Goal: Information Seeking & Learning: Learn about a topic

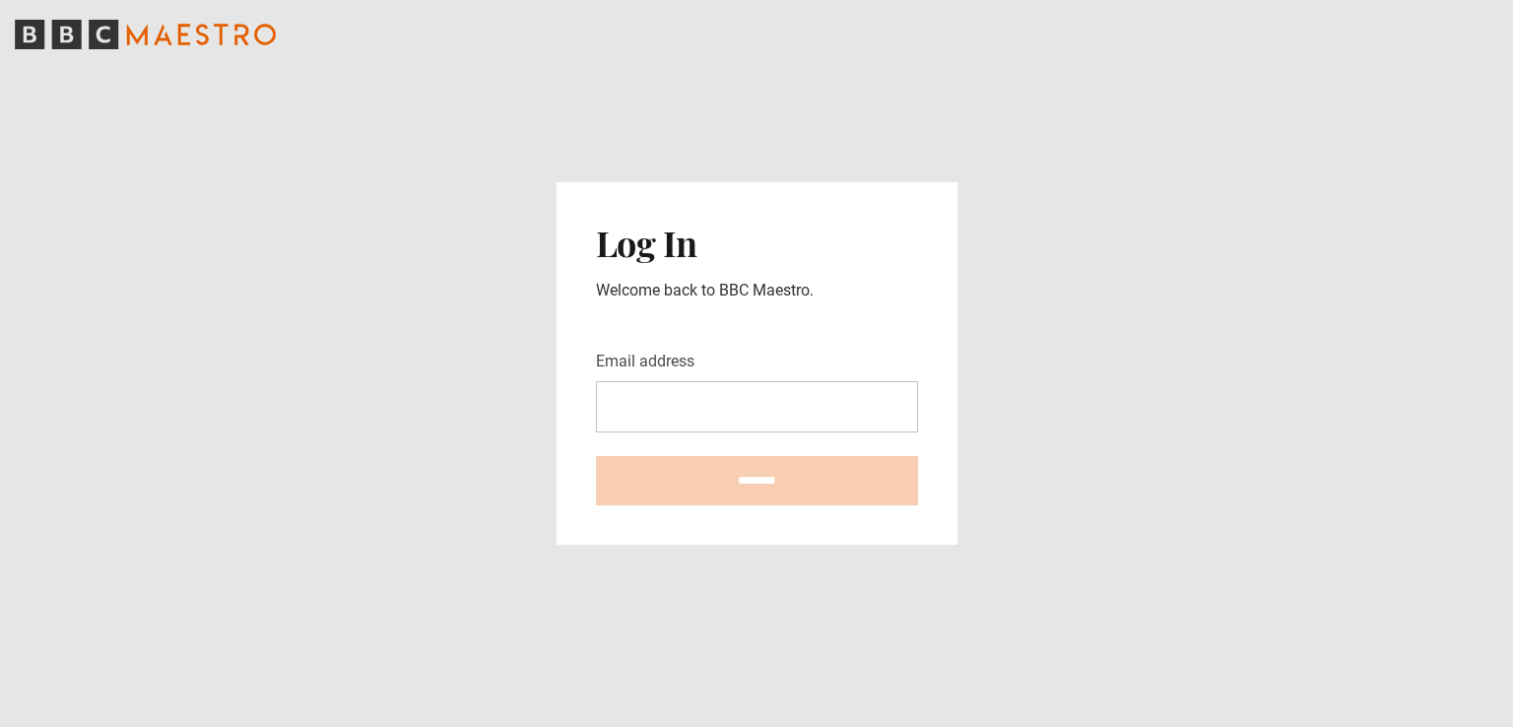
click at [772, 378] on div "Email address" at bounding box center [757, 391] width 322 height 83
click at [768, 407] on input "Email address" at bounding box center [757, 406] width 322 height 51
type input "**********"
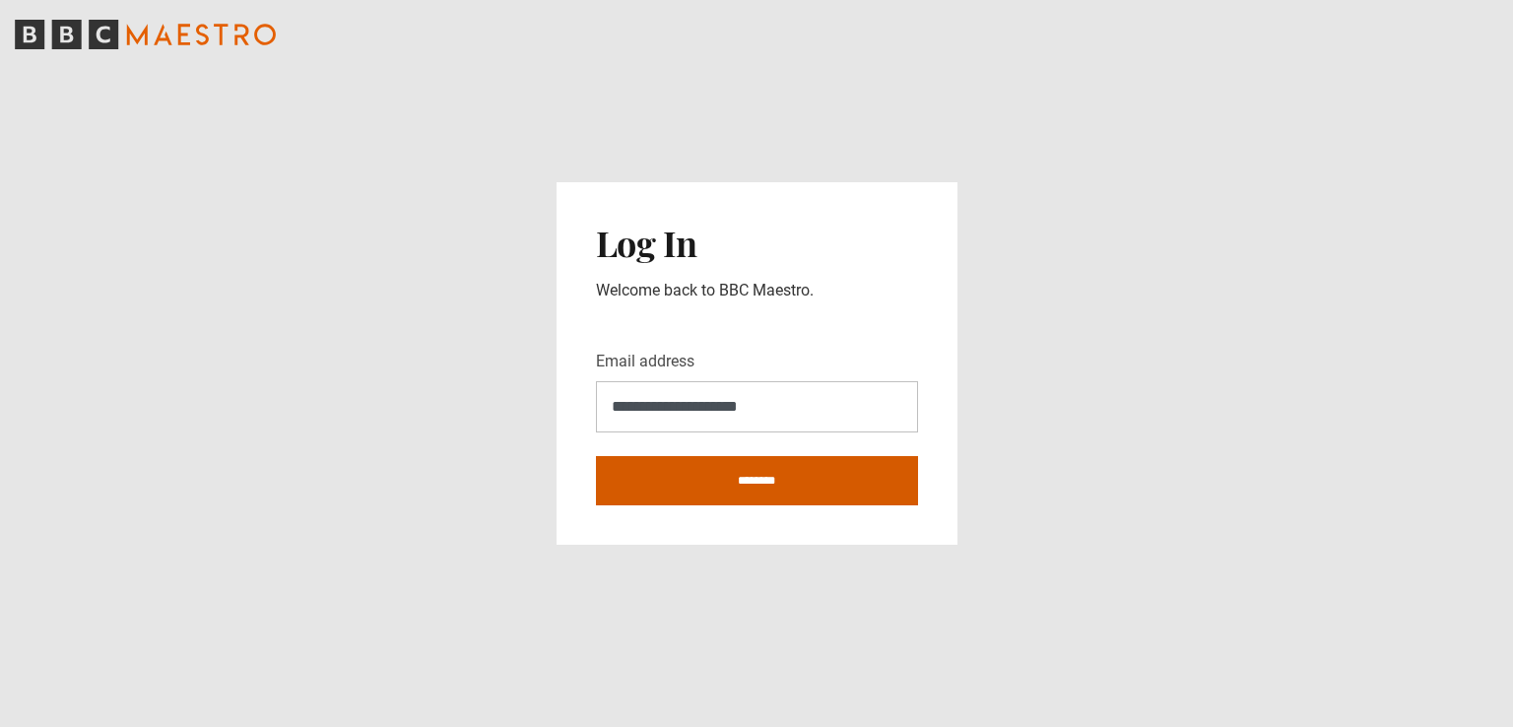
click at [783, 482] on input "********" at bounding box center [757, 480] width 322 height 49
type input "**********"
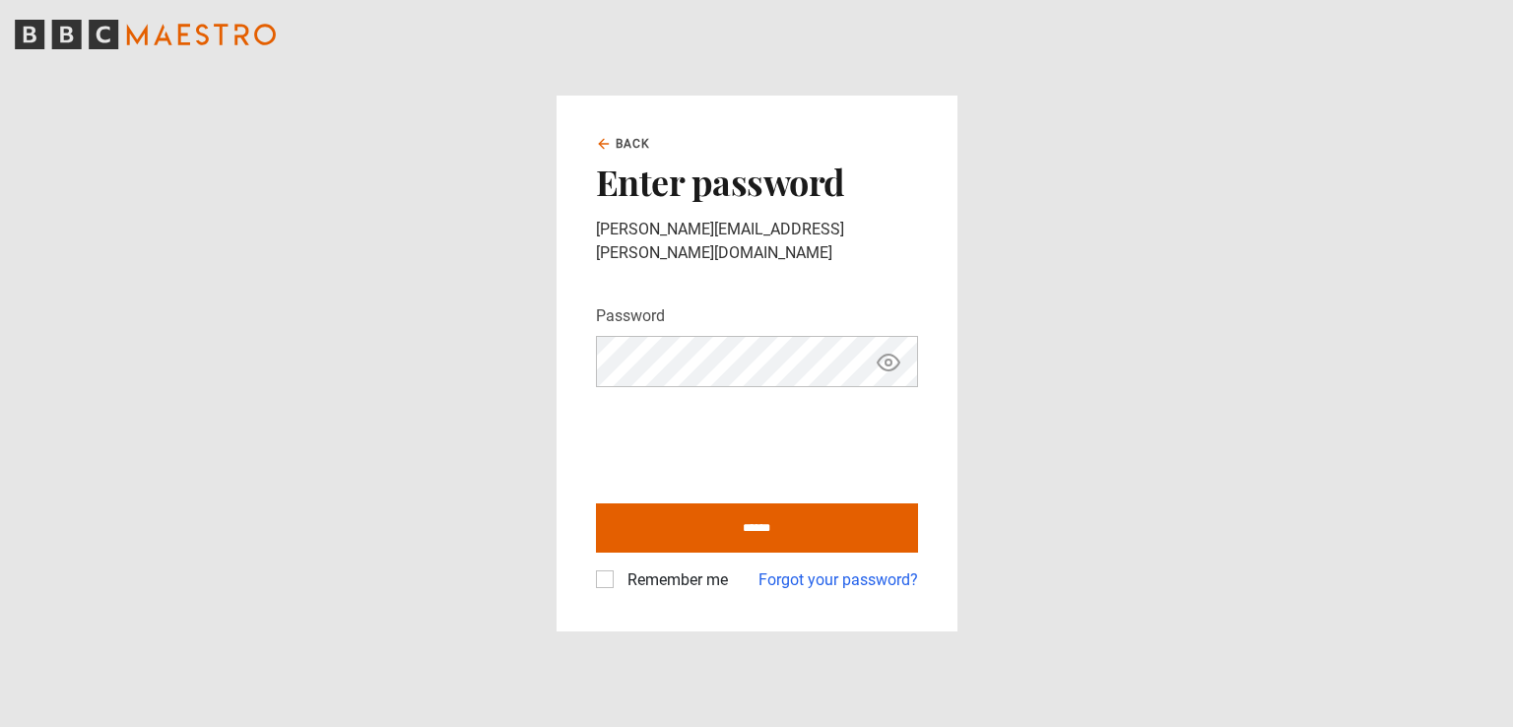
click at [895, 353] on icon "Show password" at bounding box center [889, 363] width 24 height 24
click at [728, 515] on input "******" at bounding box center [757, 527] width 322 height 49
type input "**********"
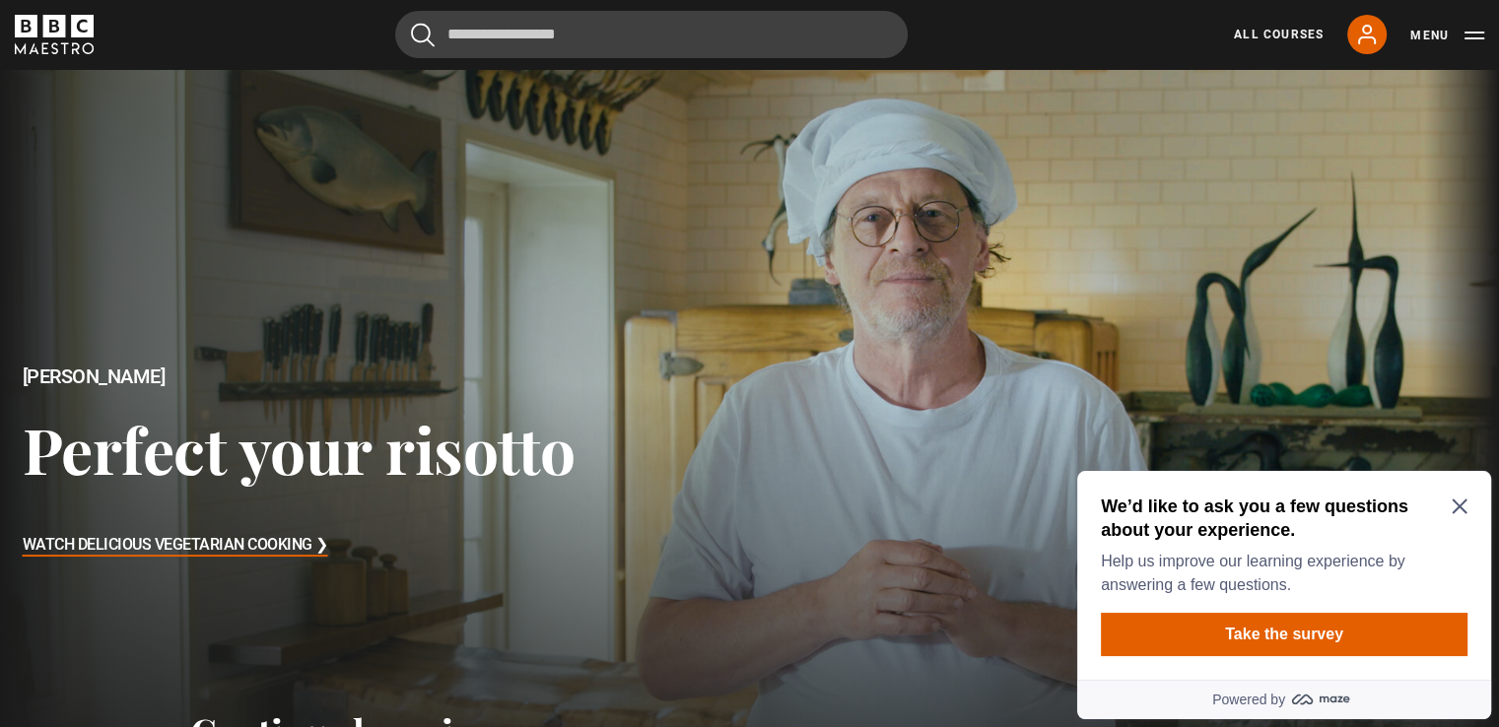
click at [1458, 506] on icon "Close Maze Prompt" at bounding box center [1458, 507] width 15 height 15
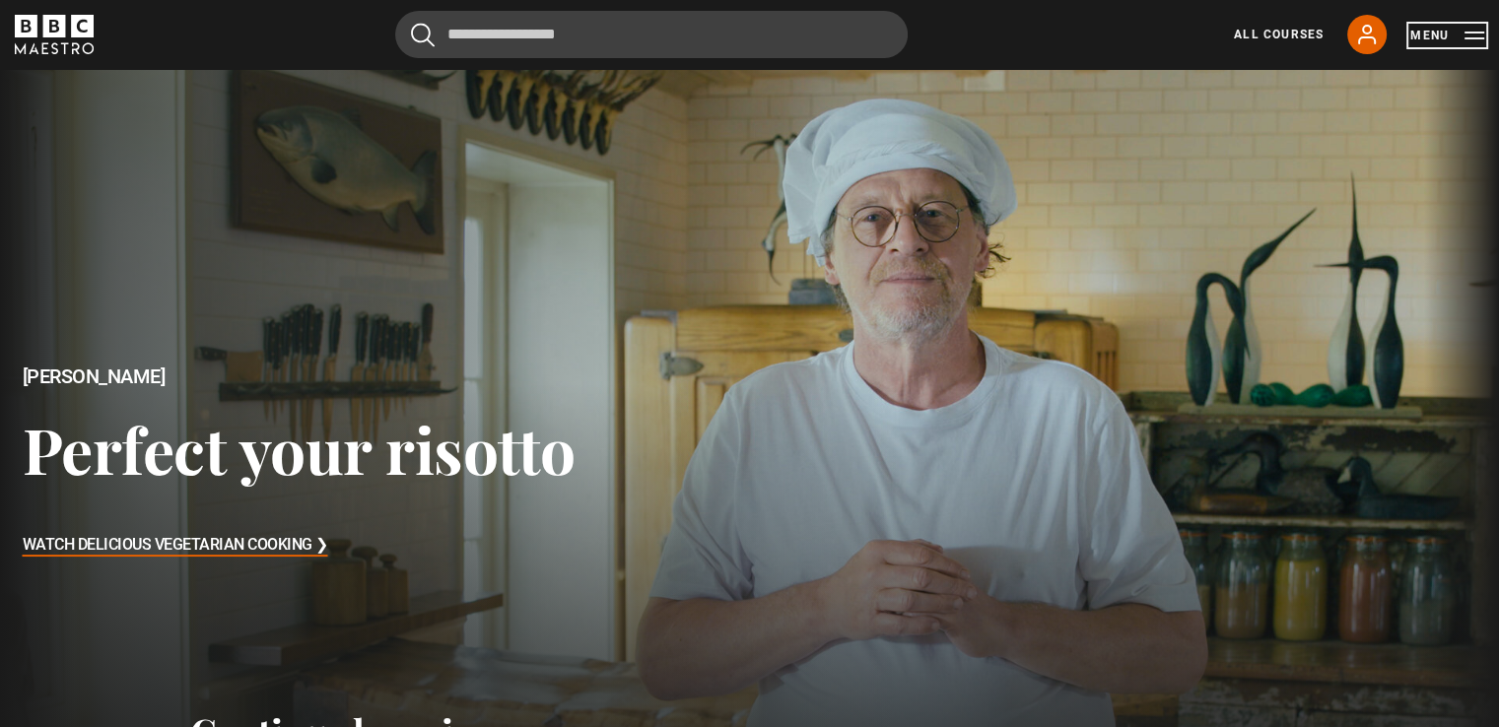
click at [1472, 31] on button "Menu" at bounding box center [1447, 36] width 74 height 20
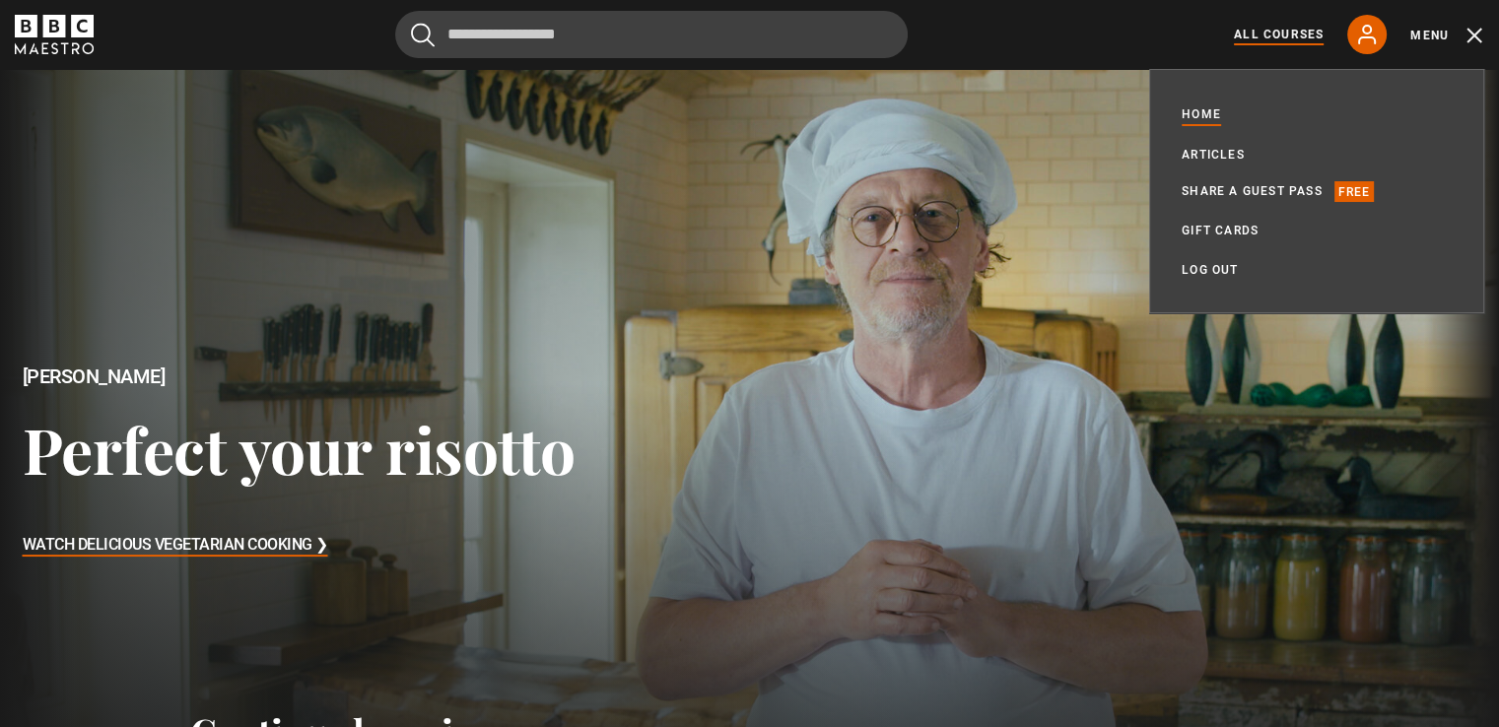
click at [1273, 33] on link "All Courses" at bounding box center [1279, 35] width 90 height 18
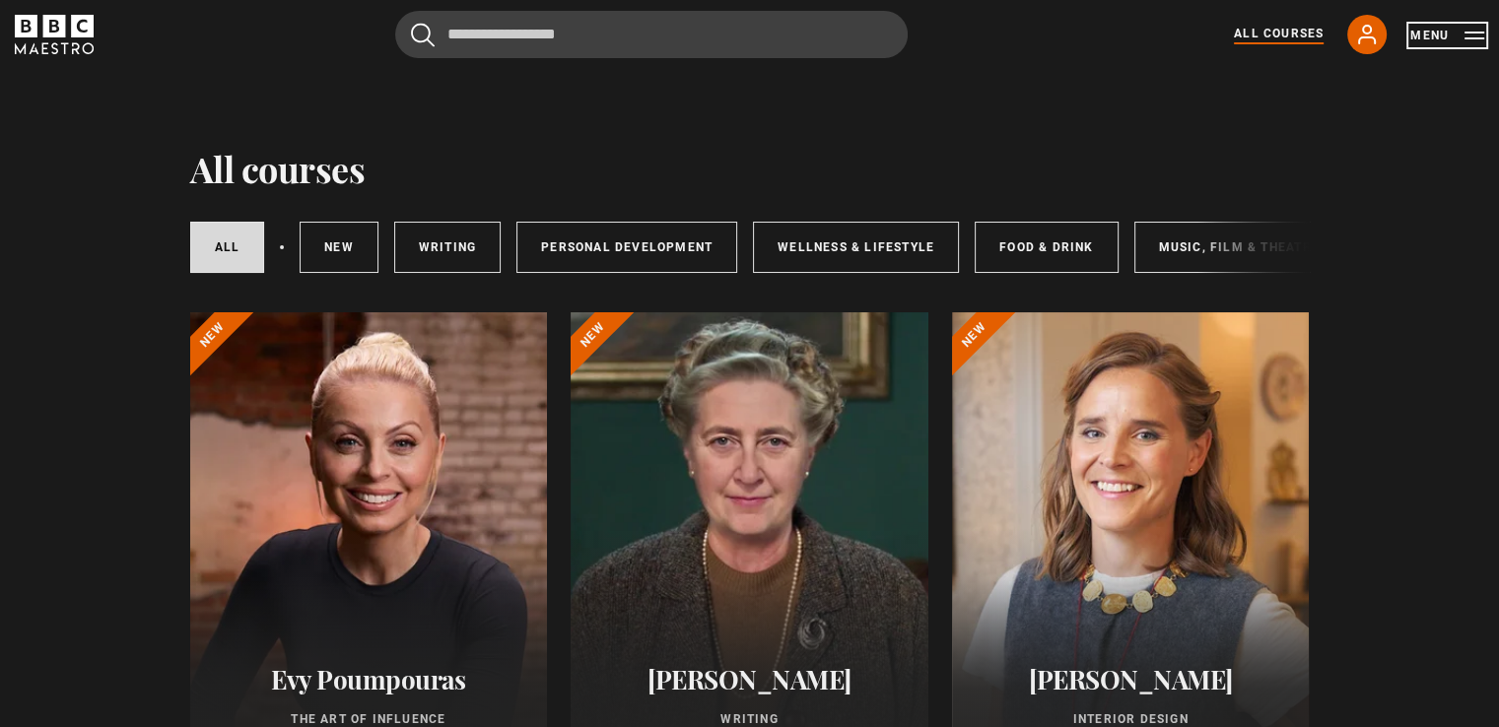
click at [1466, 33] on button "Menu" at bounding box center [1447, 36] width 74 height 20
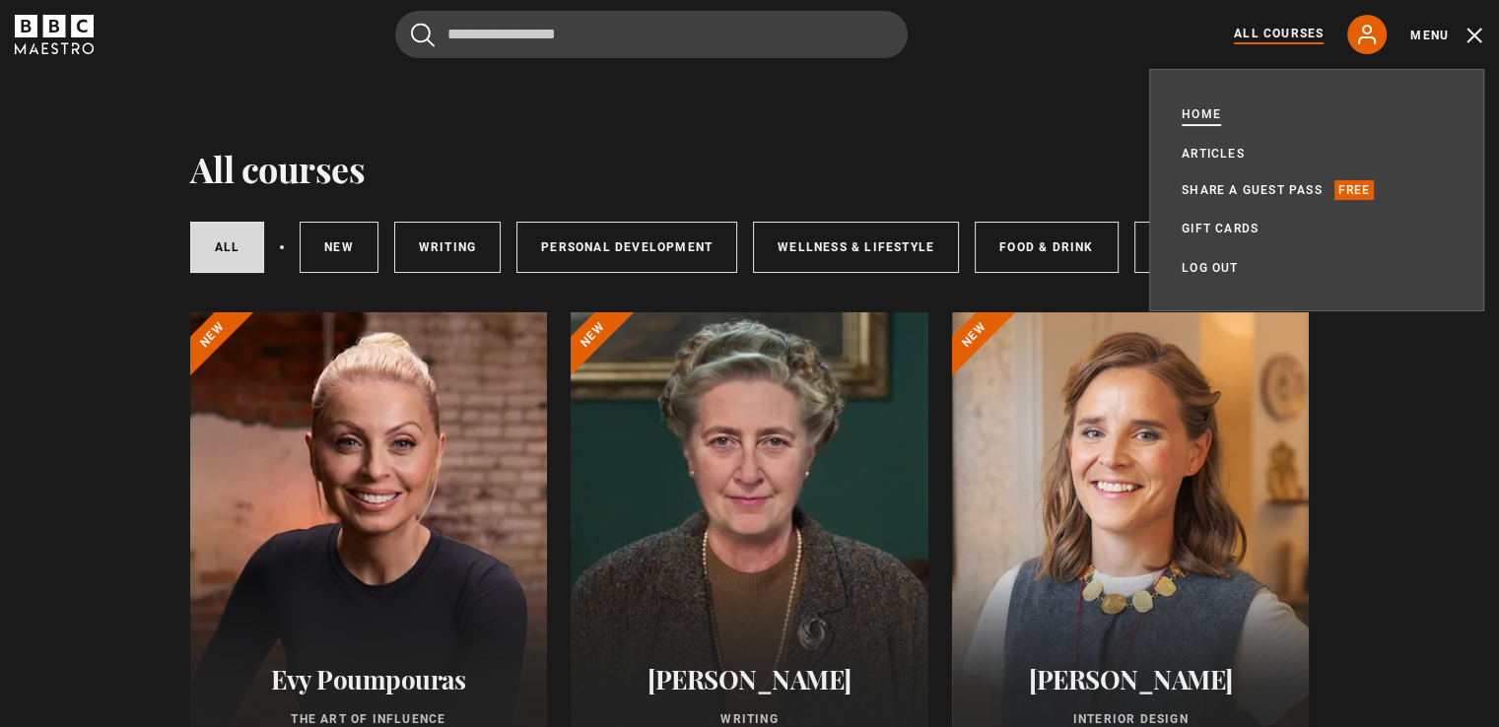
click at [1191, 119] on link "Home" at bounding box center [1200, 114] width 39 height 20
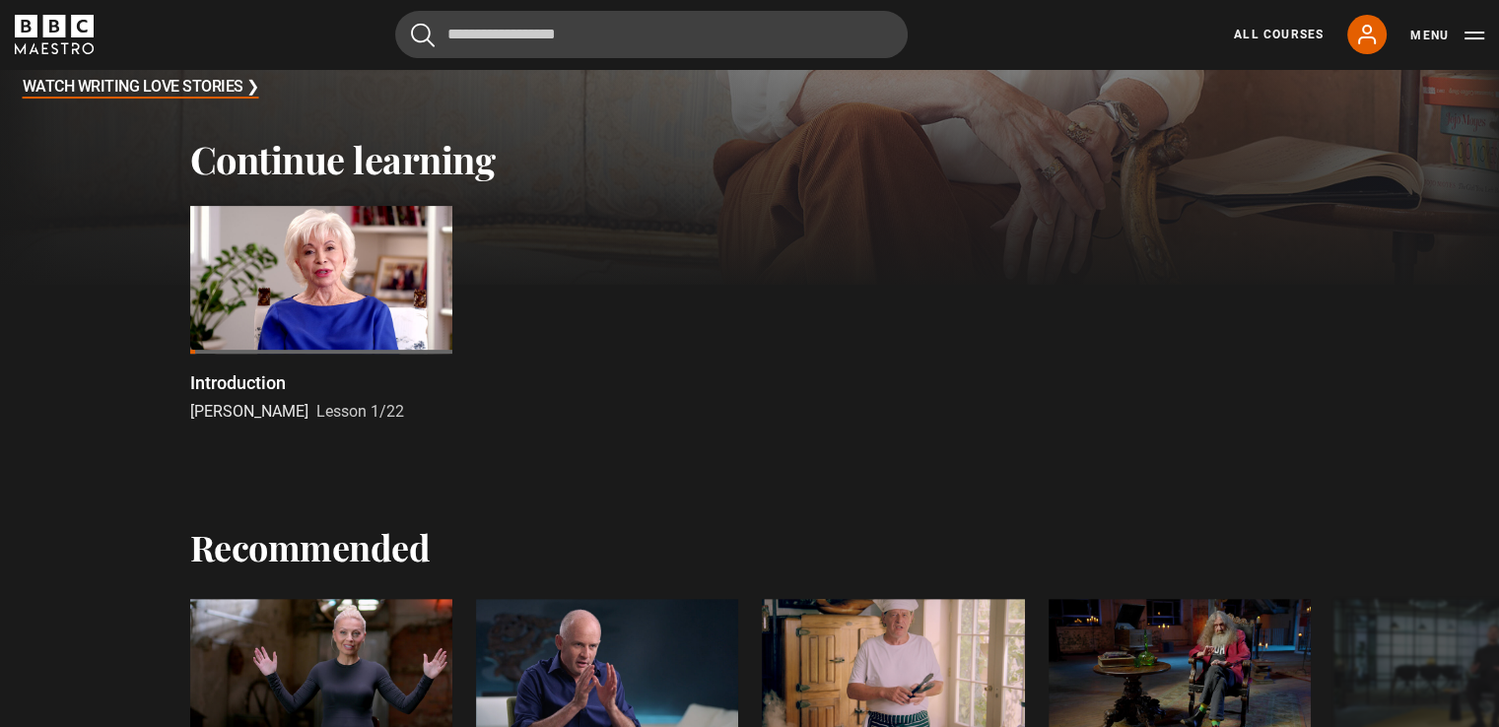
scroll to position [591, 0]
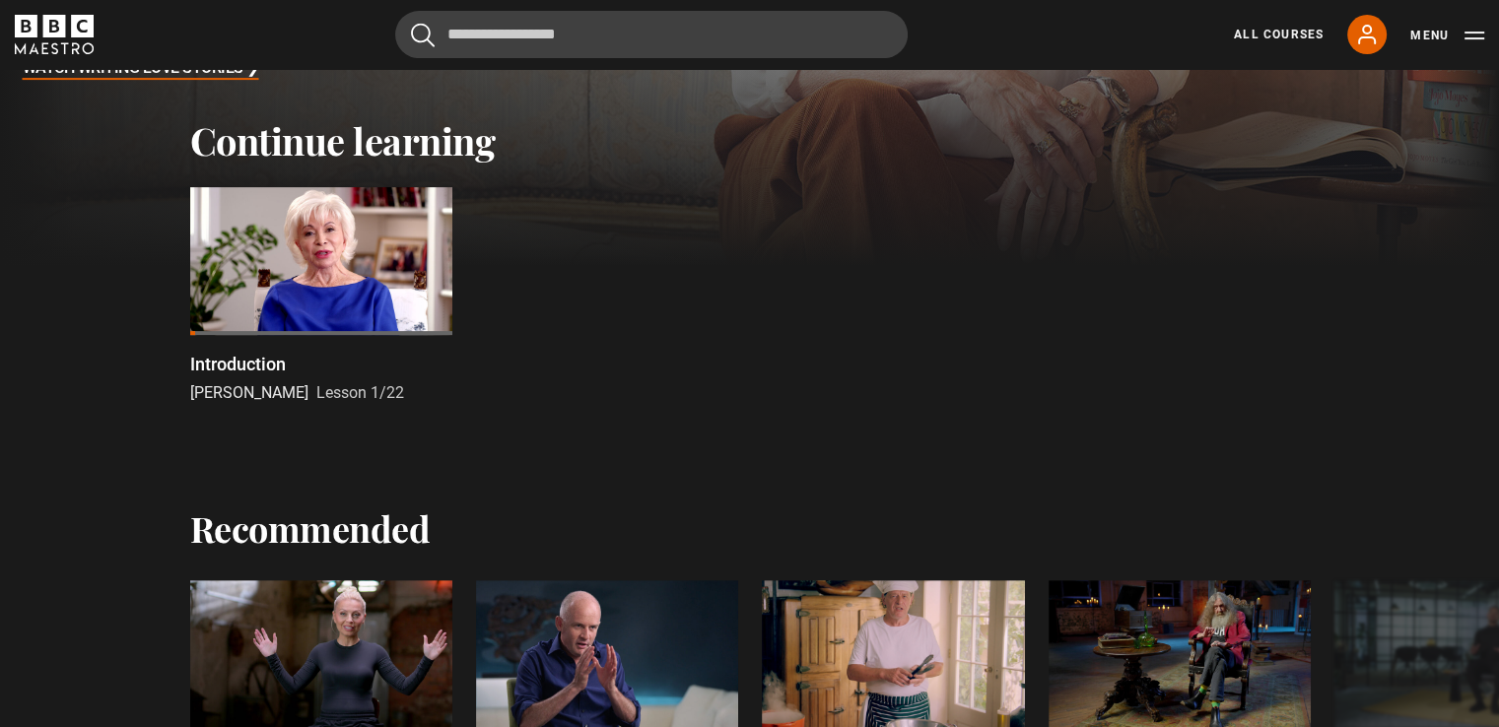
click at [297, 272] on div at bounding box center [321, 261] width 262 height 148
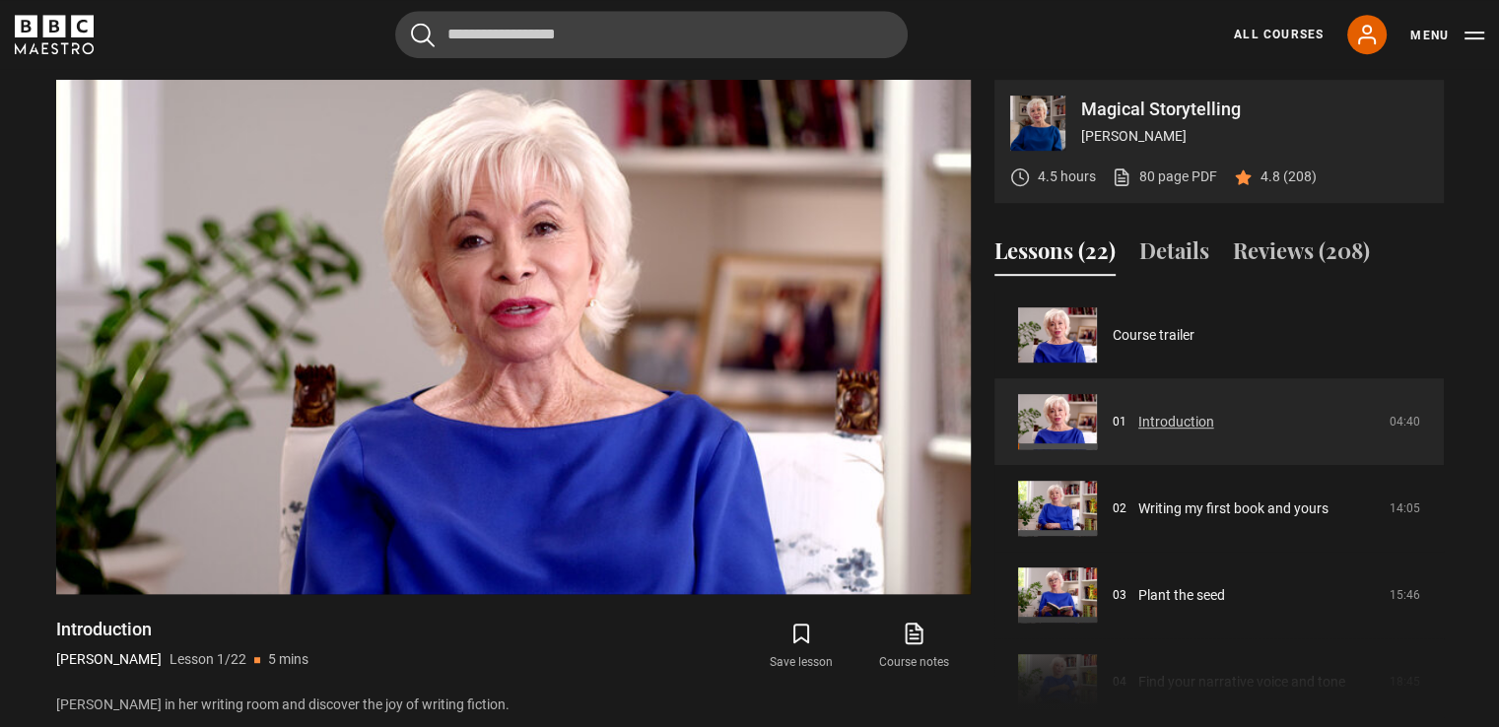
click at [1176, 422] on link "Introduction" at bounding box center [1176, 422] width 76 height 21
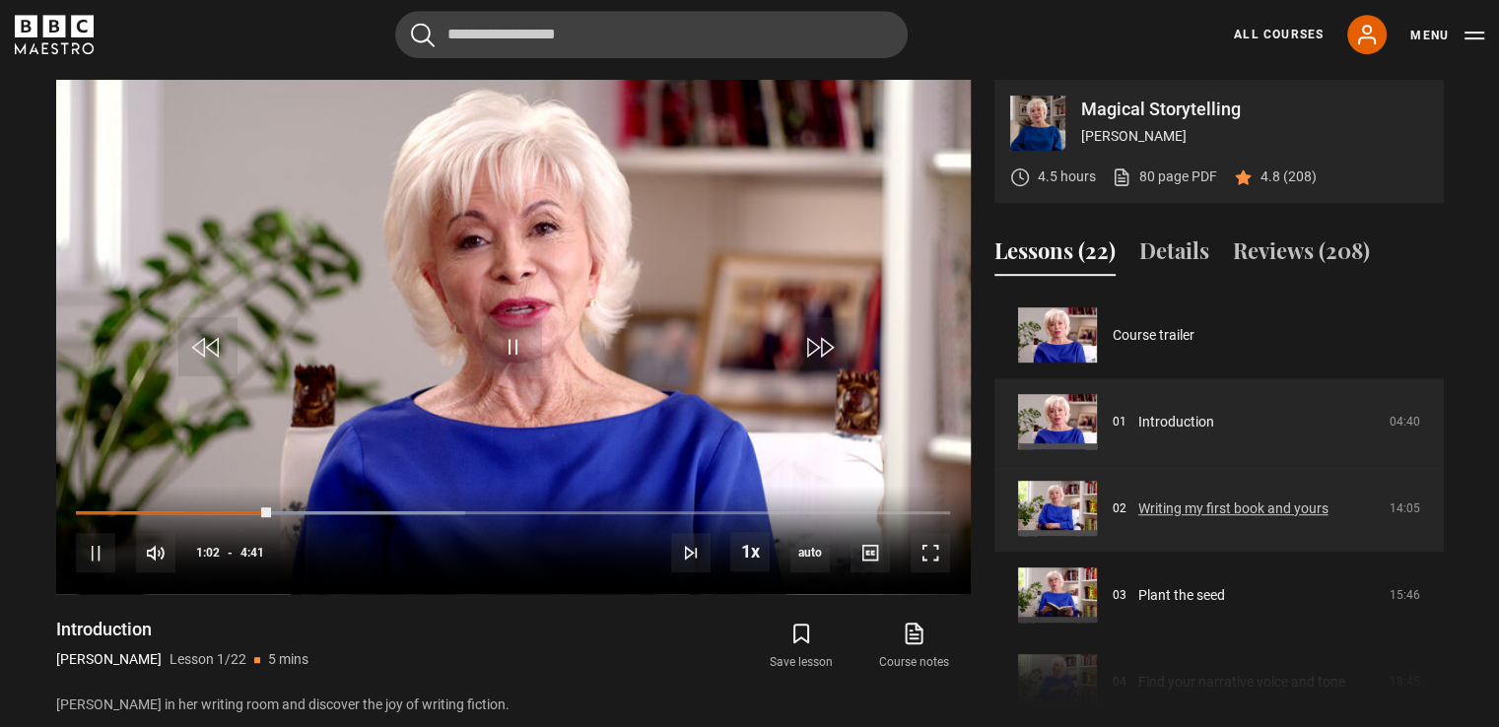
click at [1138, 499] on link "Writing my first book and yours" at bounding box center [1233, 509] width 190 height 21
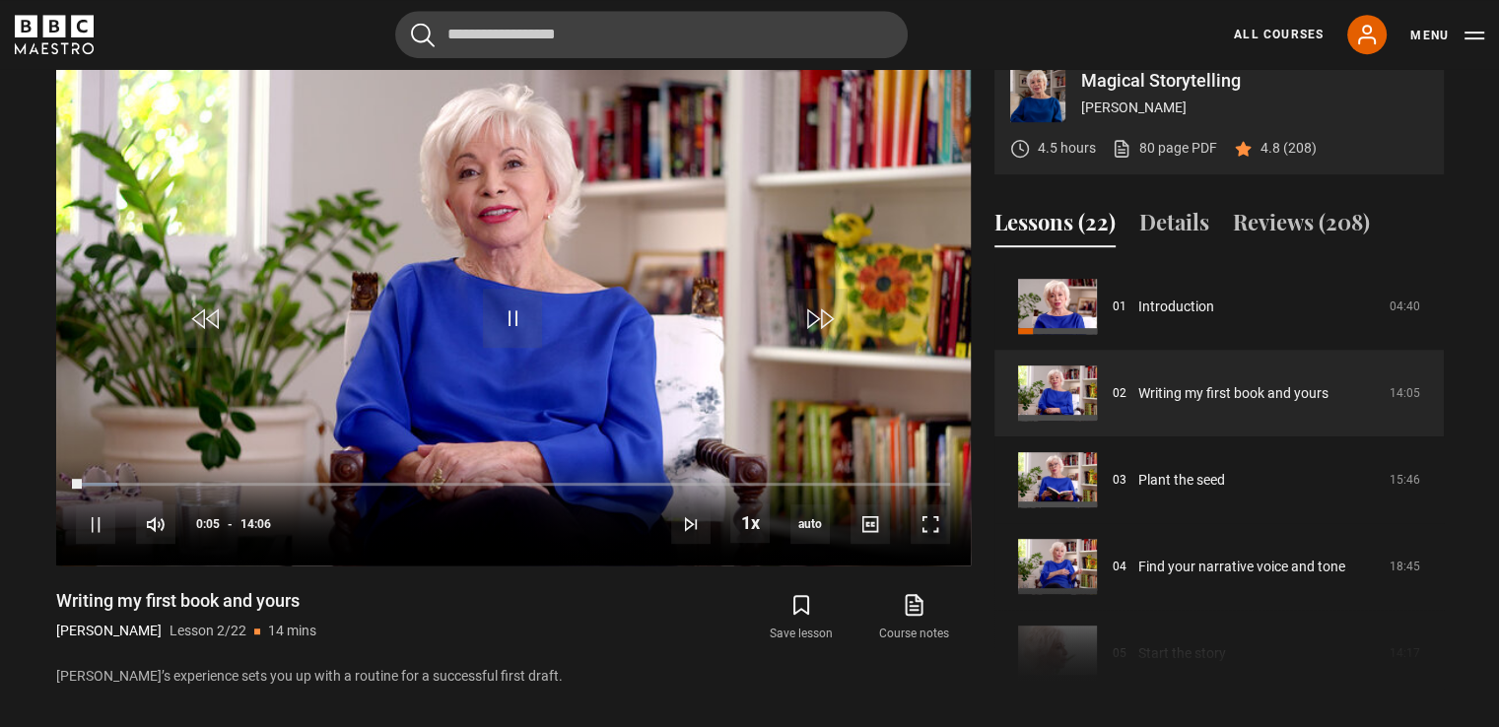
scroll to position [963, 0]
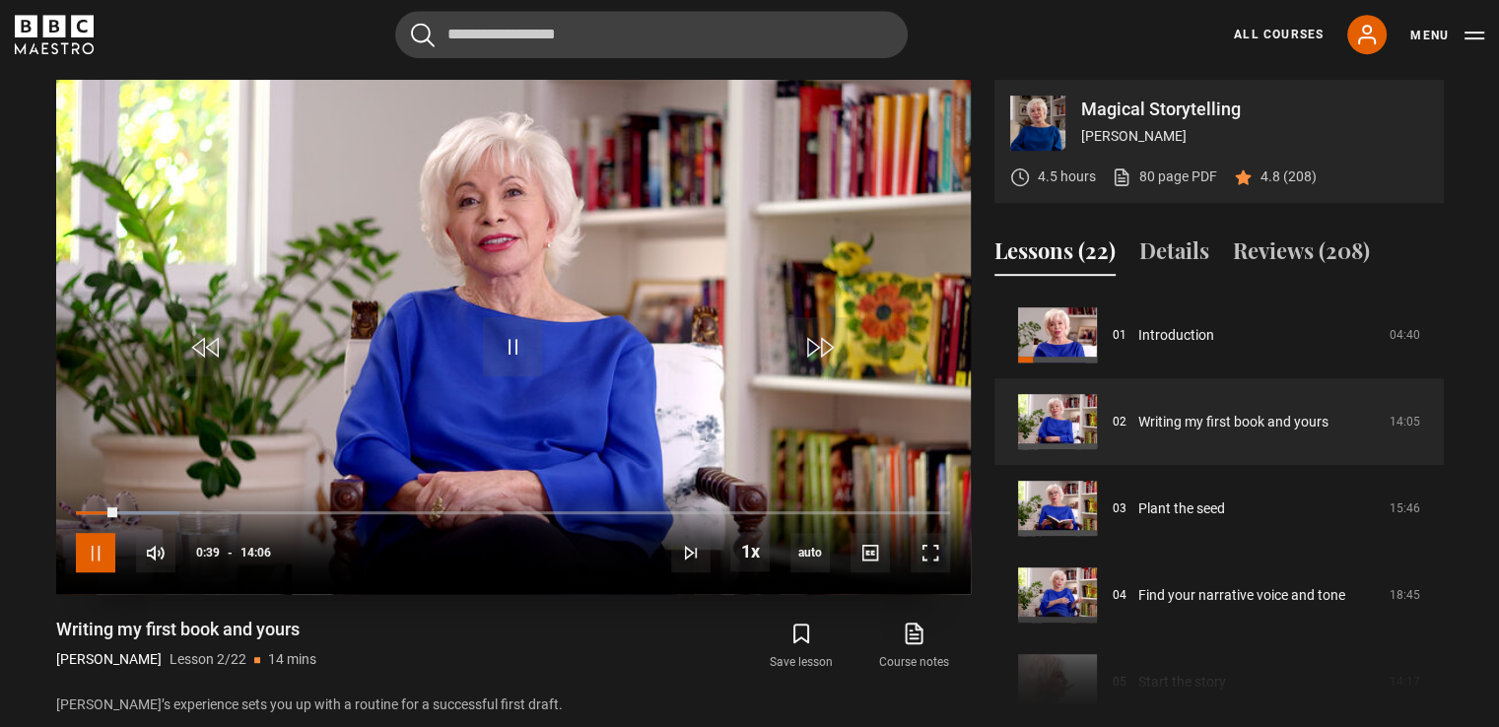
click at [90, 549] on span "Video Player" at bounding box center [95, 552] width 39 height 39
click at [941, 553] on span "Video Player" at bounding box center [929, 552] width 39 height 39
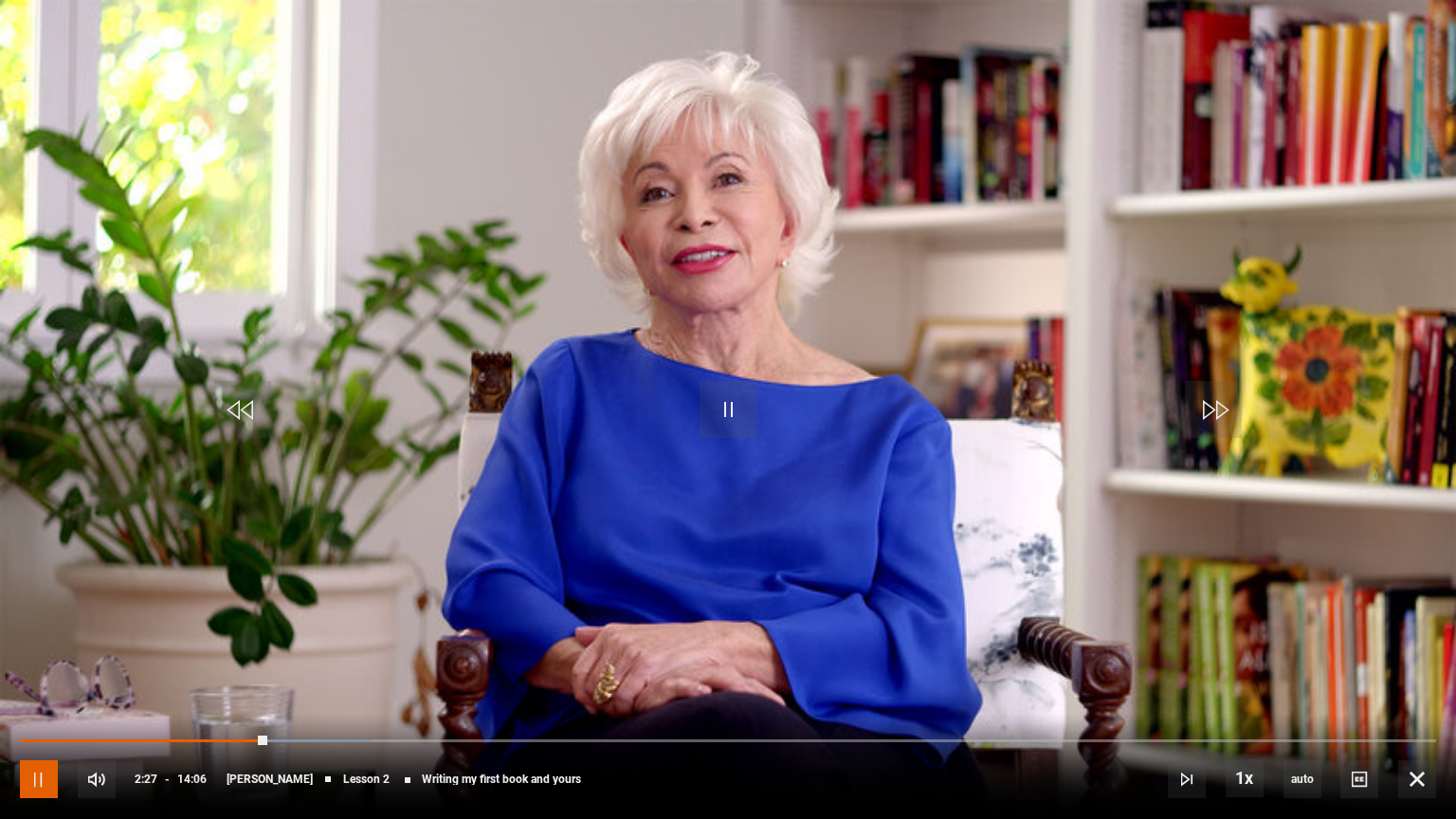
click at [47, 699] on span "Video Player" at bounding box center [38, 779] width 38 height 38
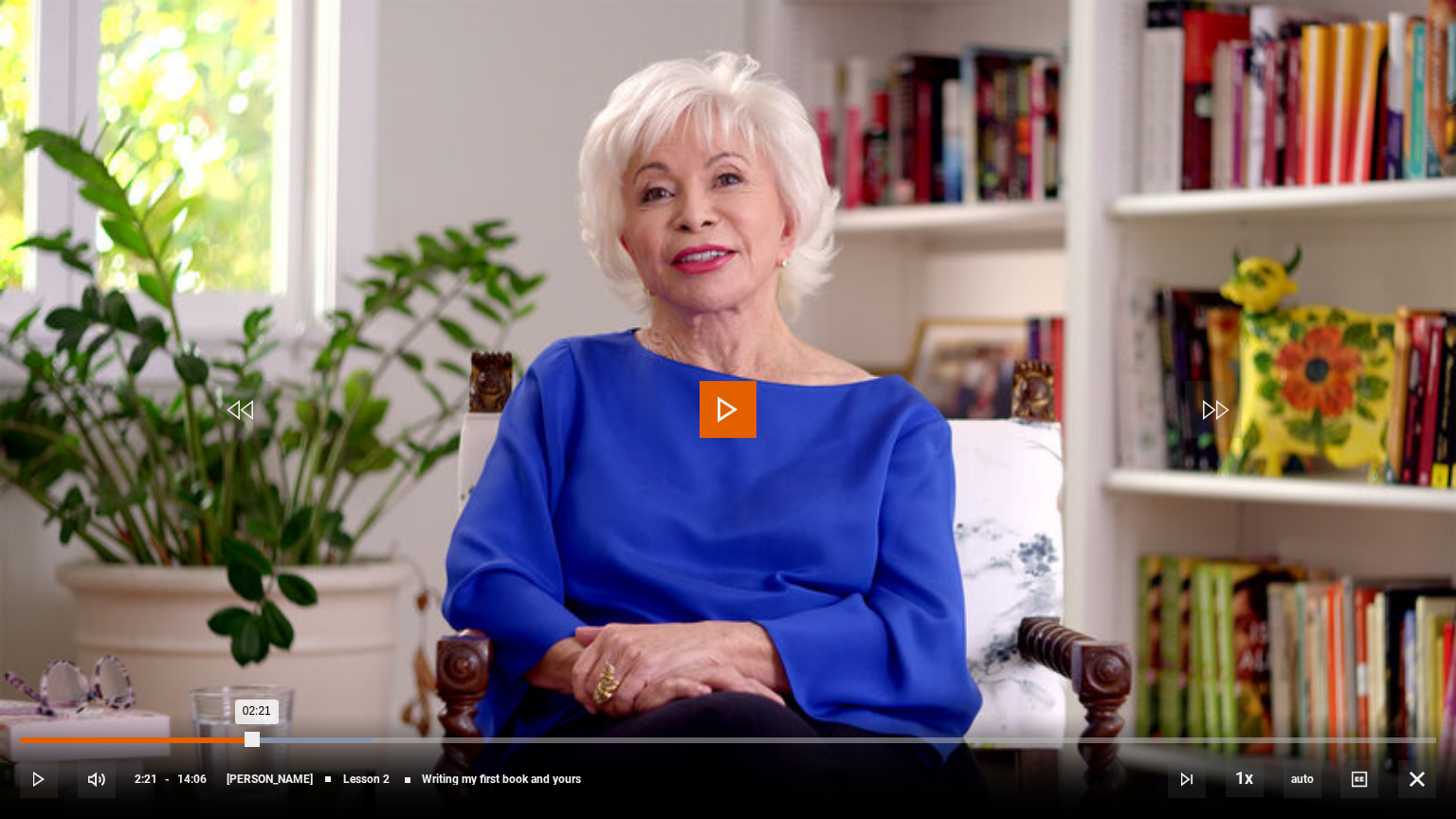
click at [254, 699] on div "02:21" at bounding box center [139, 741] width 237 height 6
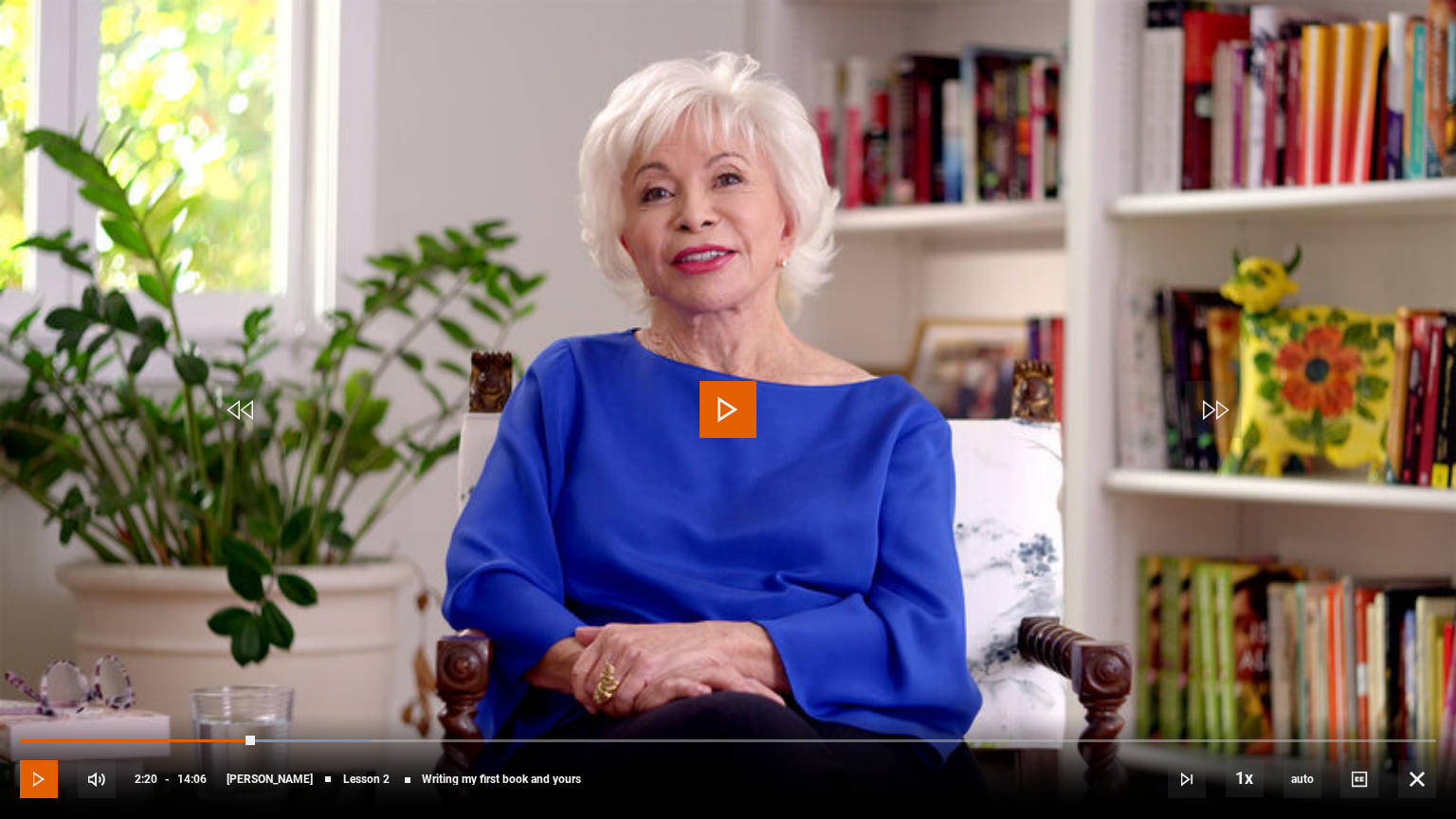
click at [37, 699] on span "Video Player" at bounding box center [38, 779] width 38 height 38
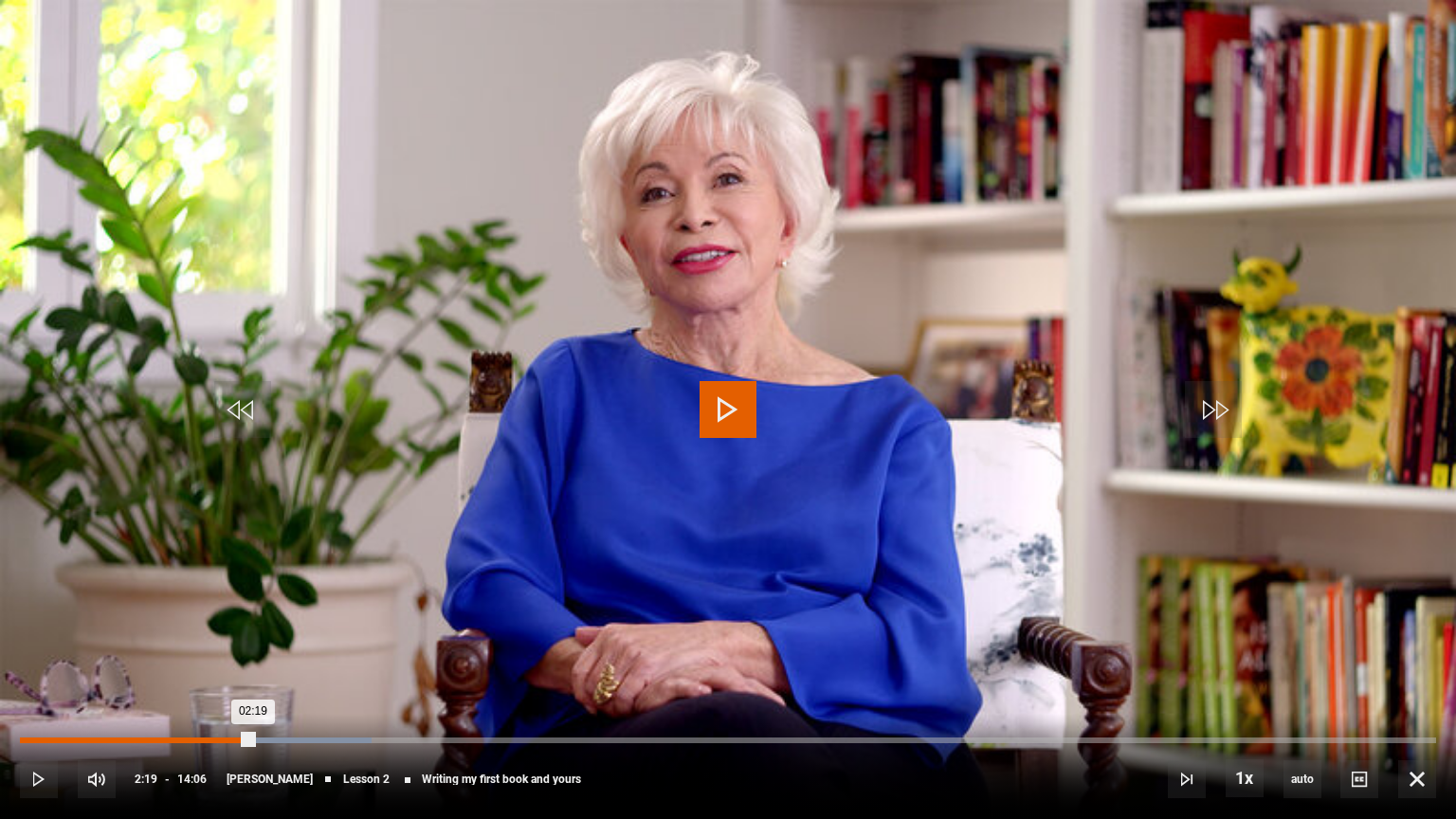
click at [252, 699] on div "02:19" at bounding box center [137, 741] width 233 height 6
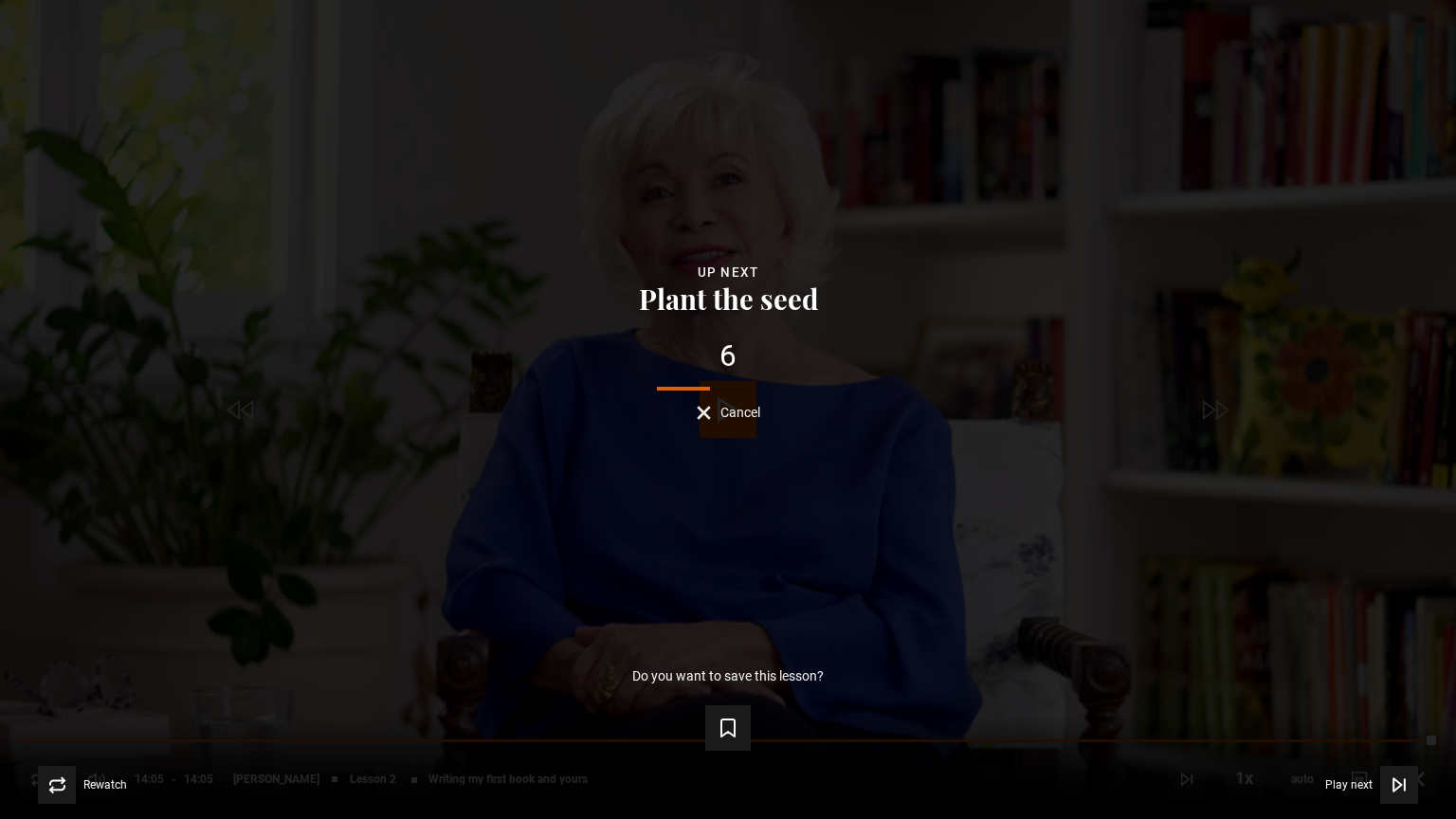
click at [702, 409] on button "Cancel" at bounding box center [728, 413] width 64 height 14
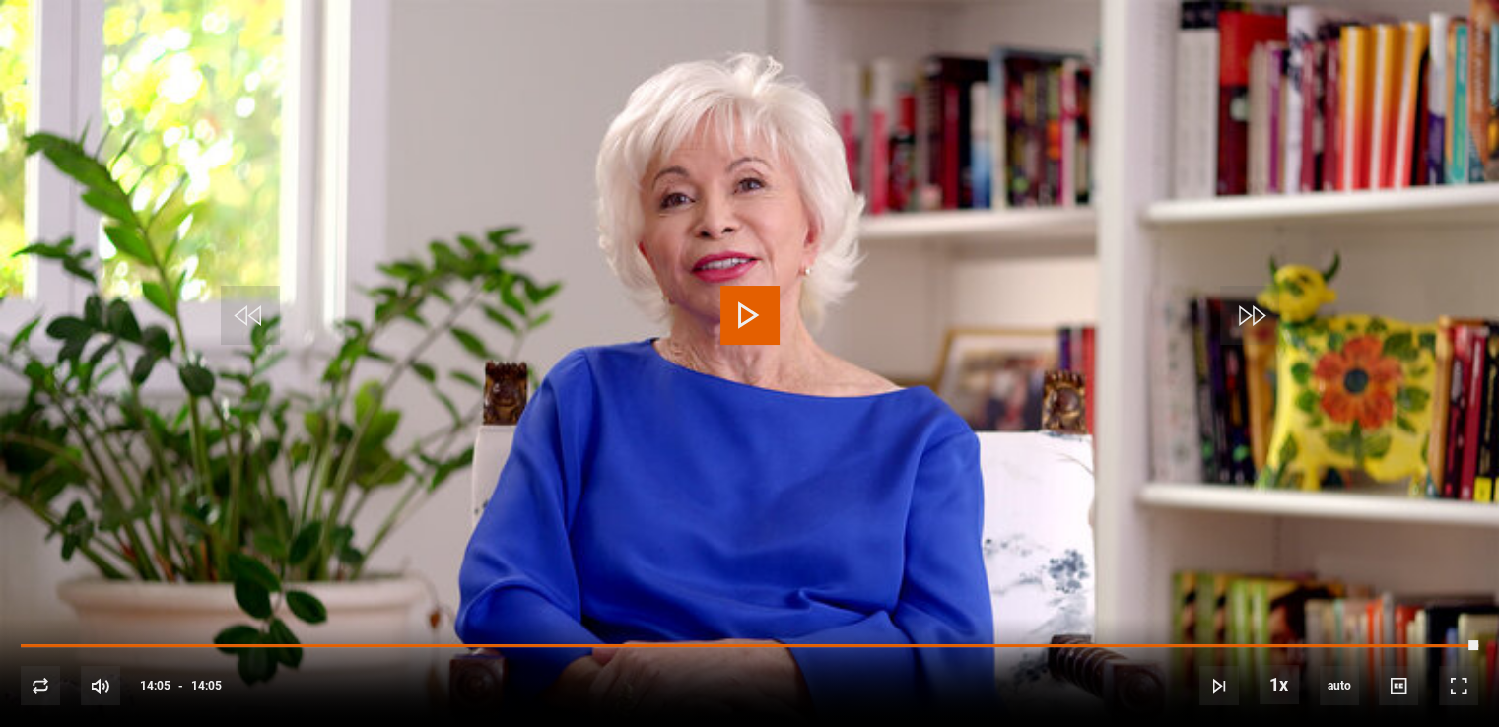
scroll to position [0, 0]
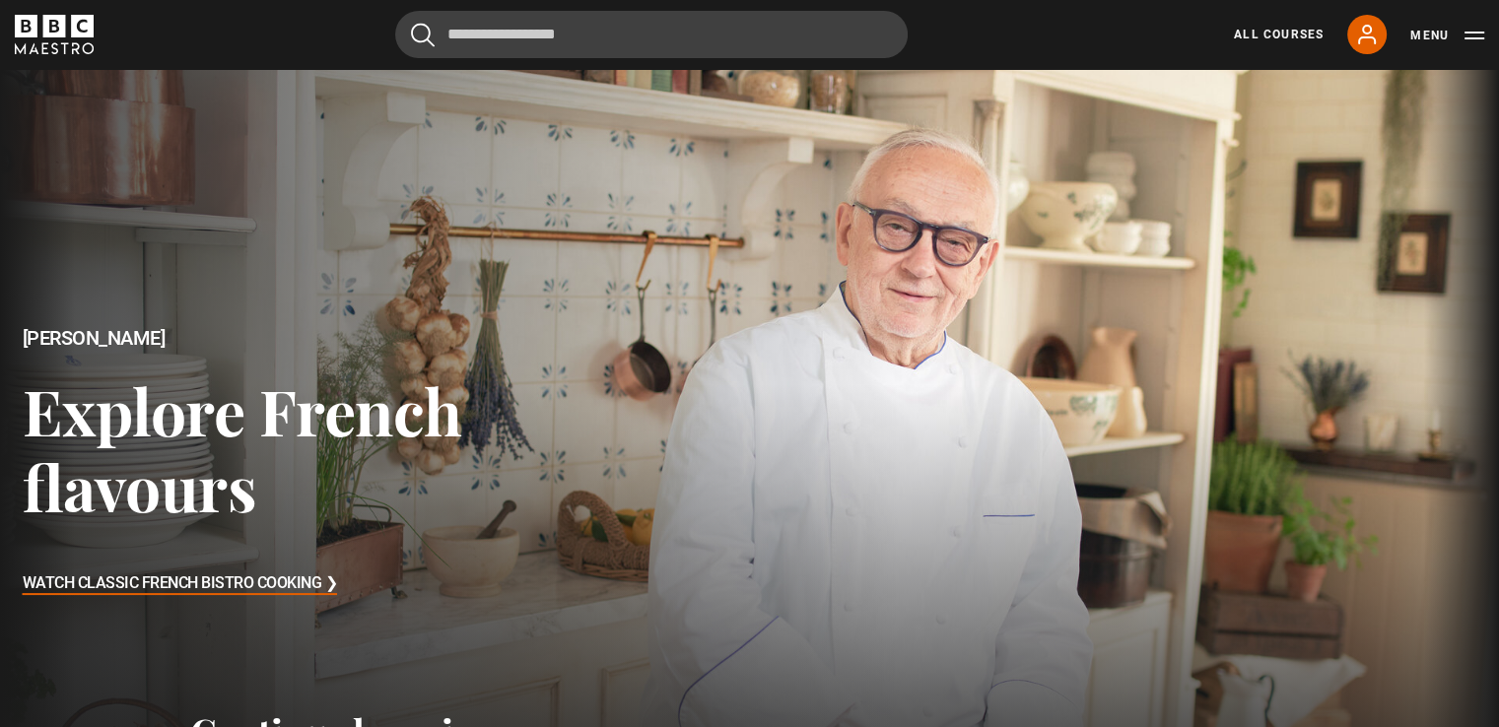
click at [1409, 28] on div "All Courses My Account Search Menu" at bounding box center [1347, 34] width 274 height 39
click at [1424, 38] on button "Menu" at bounding box center [1447, 36] width 74 height 20
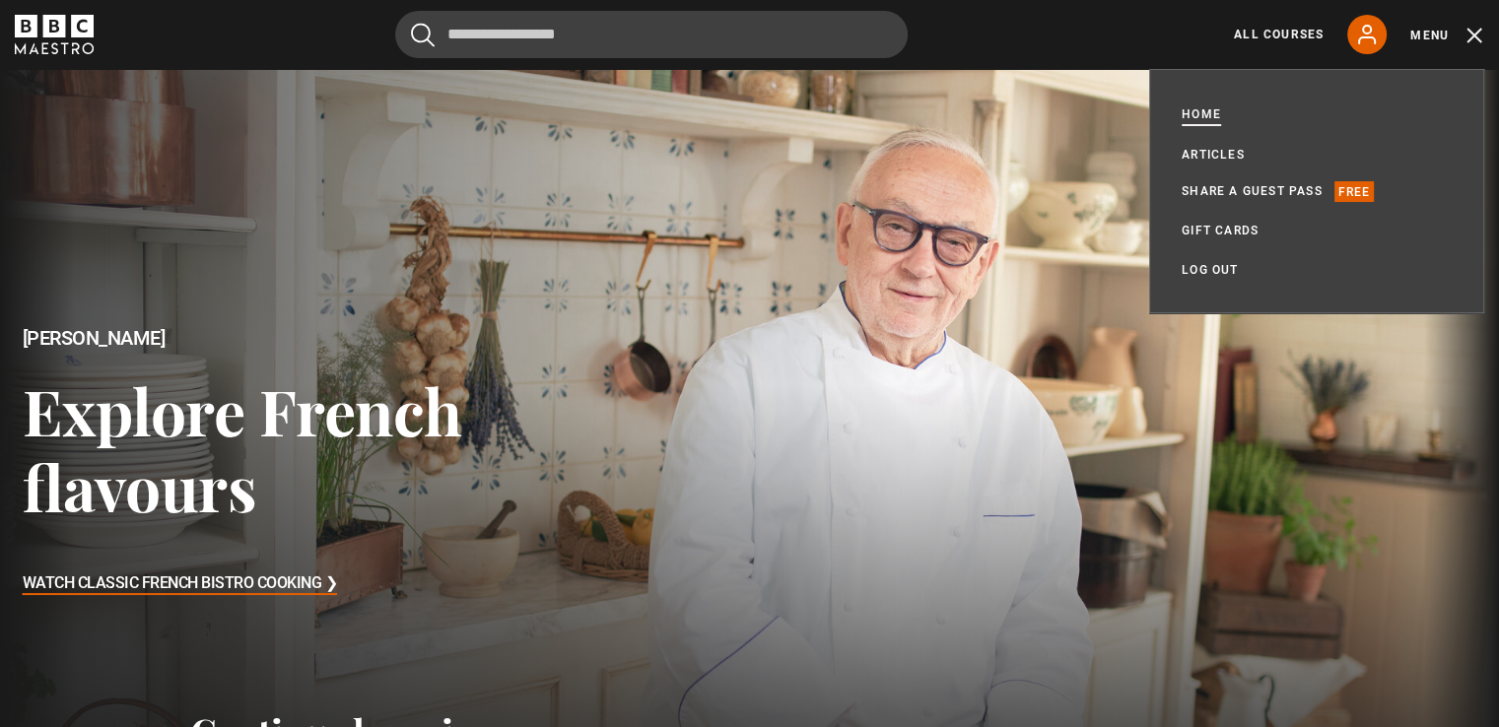
click at [1210, 119] on link "Home" at bounding box center [1200, 115] width 39 height 22
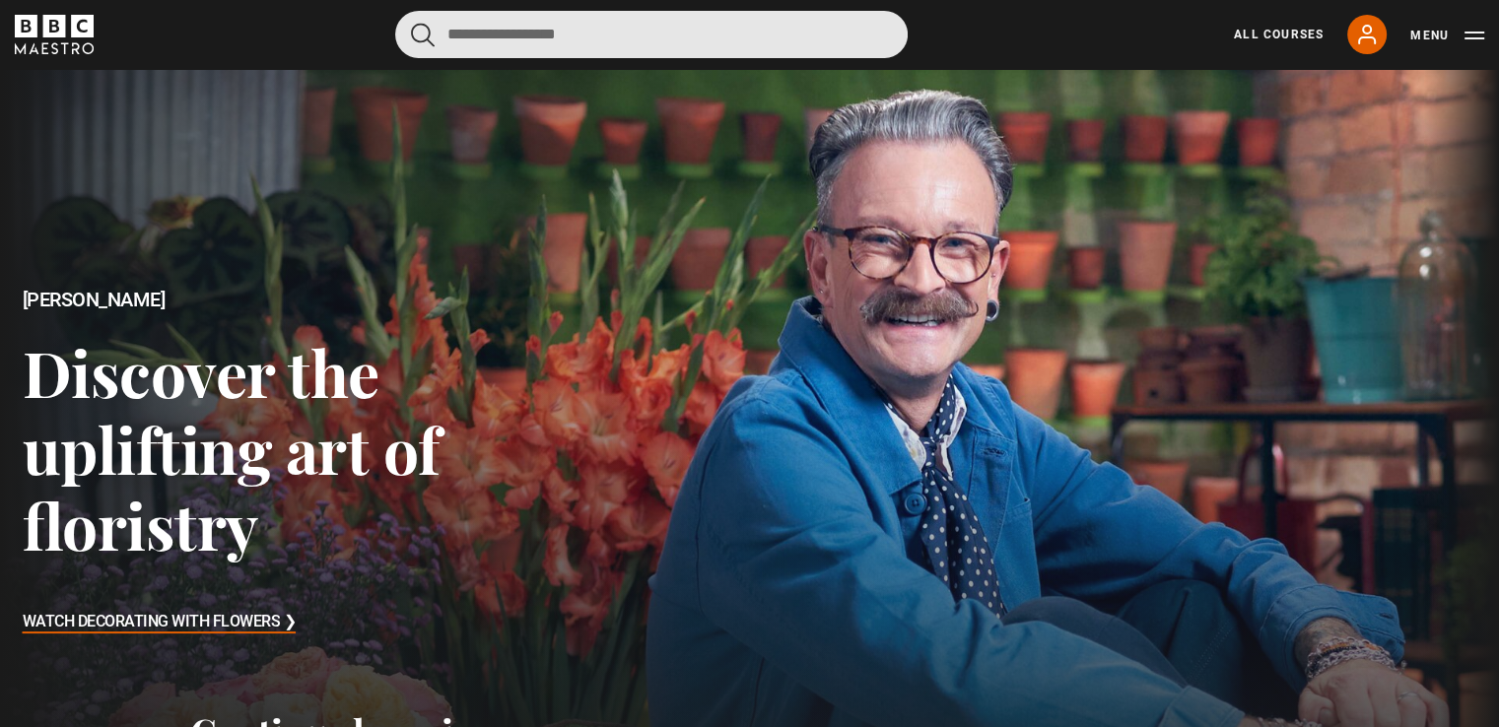
click at [586, 23] on input "Search" at bounding box center [651, 34] width 512 height 47
type input "*********"
click at [411, 23] on button "submit" at bounding box center [423, 35] width 24 height 25
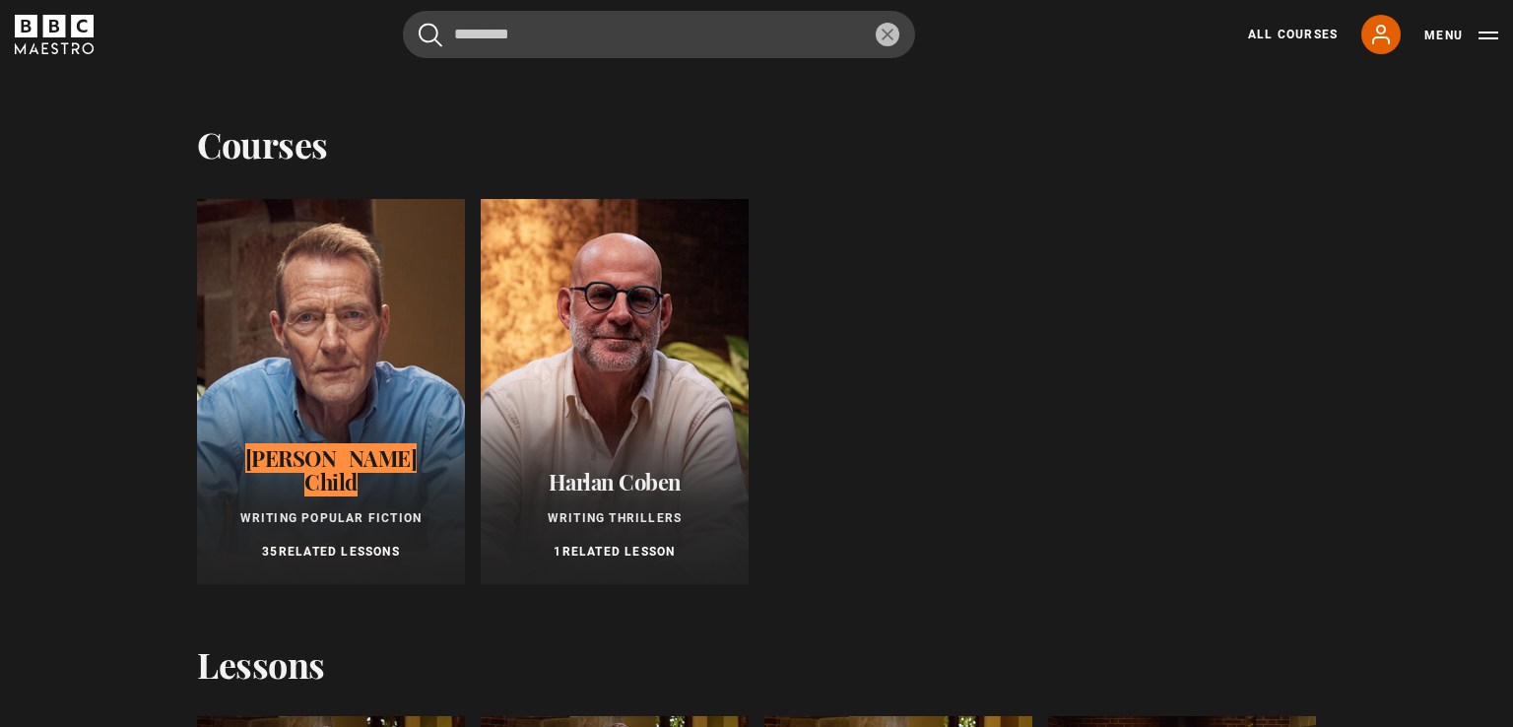
click at [364, 348] on div at bounding box center [331, 391] width 268 height 385
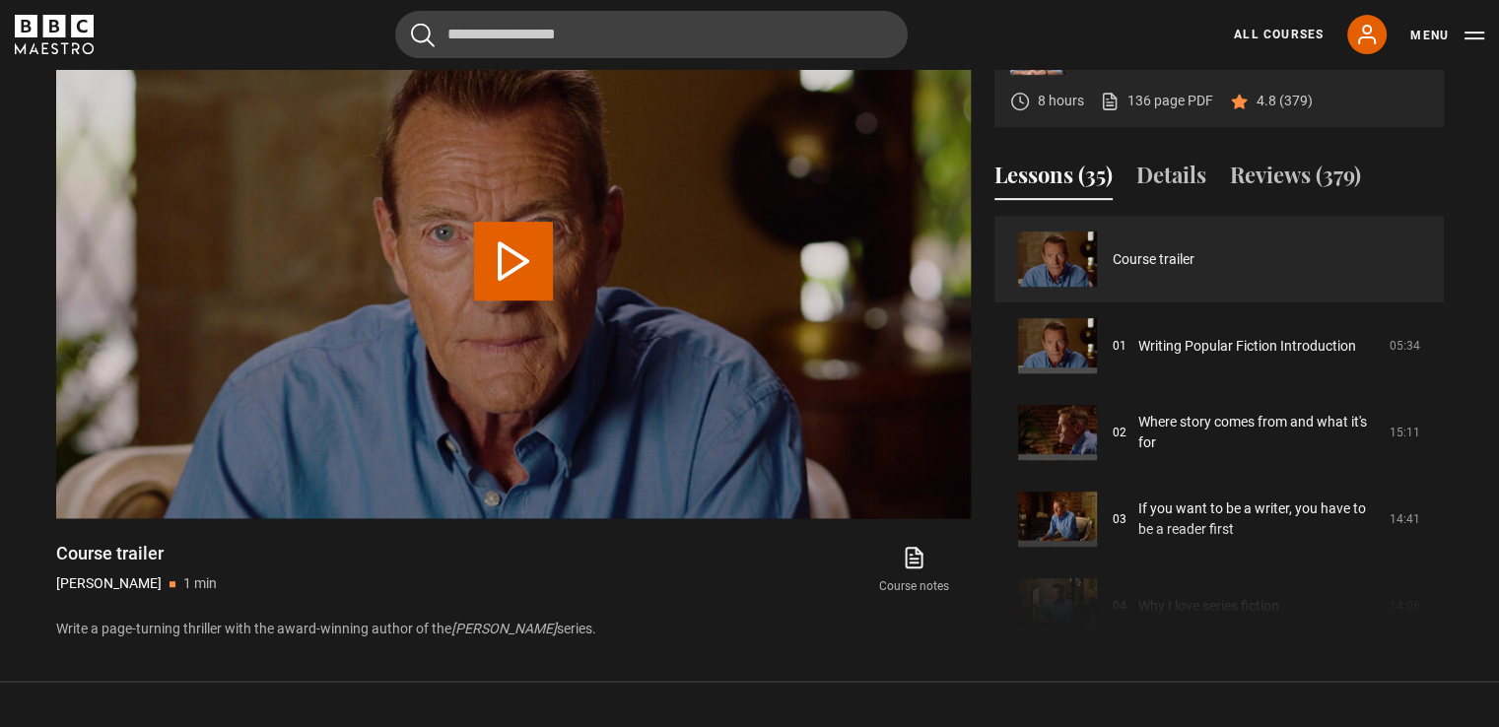
scroll to position [887, 0]
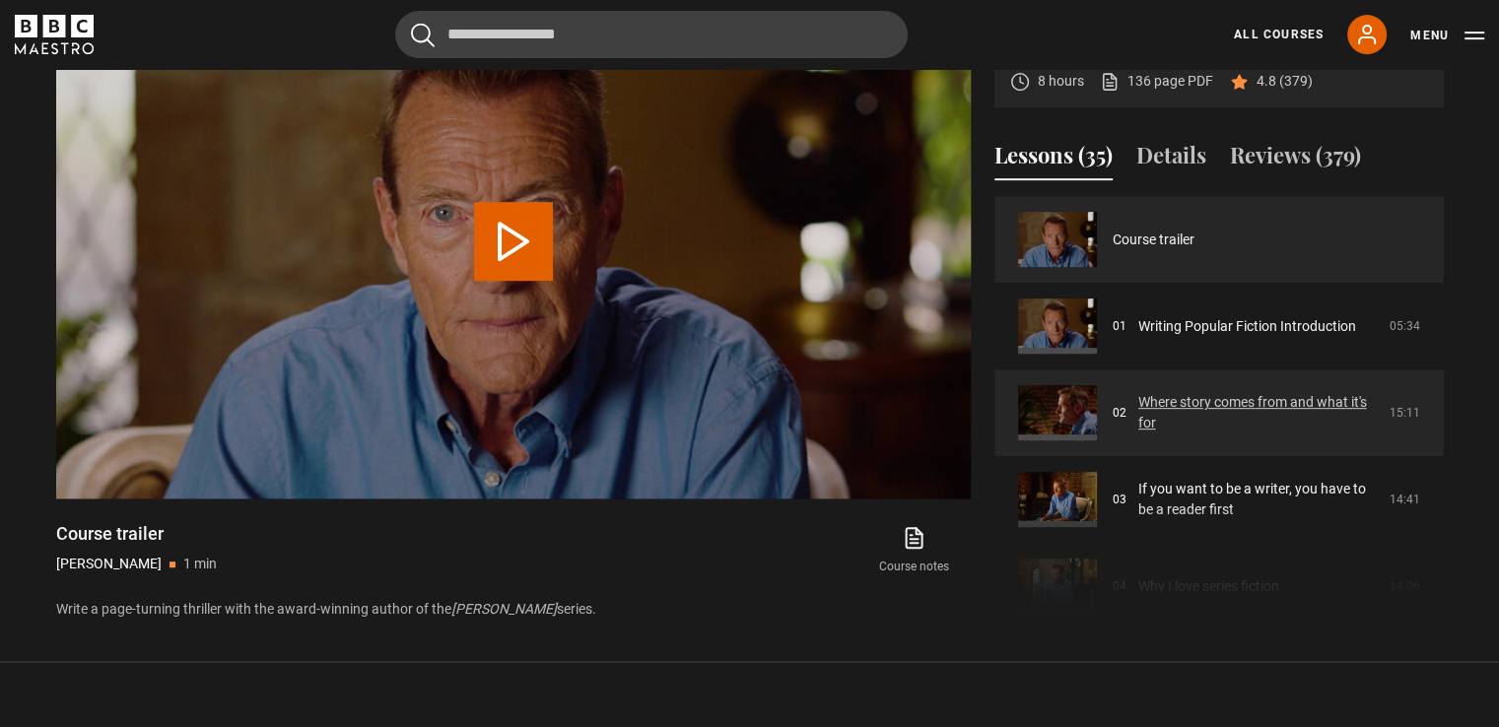
click at [1221, 409] on link "Where story comes from and what it's for" at bounding box center [1257, 412] width 239 height 41
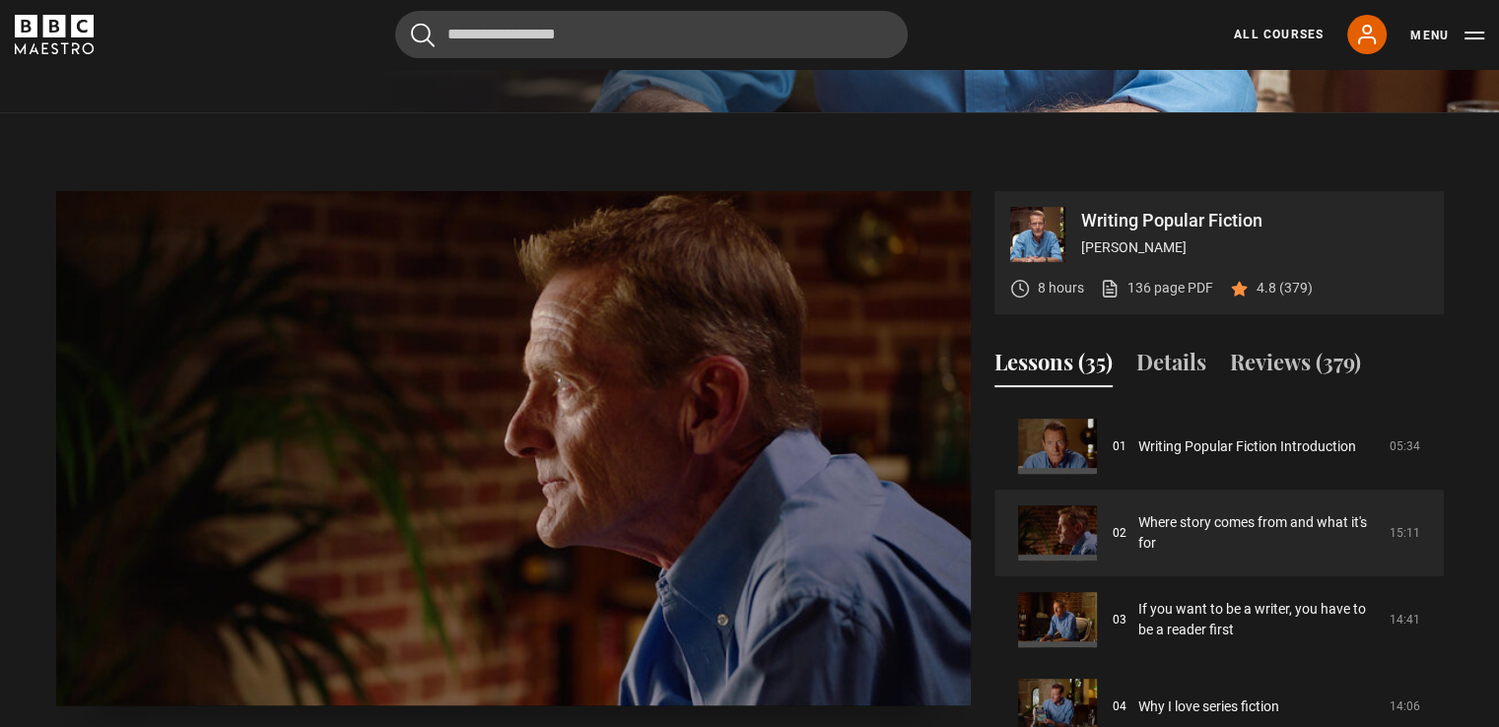
scroll to position [694, 0]
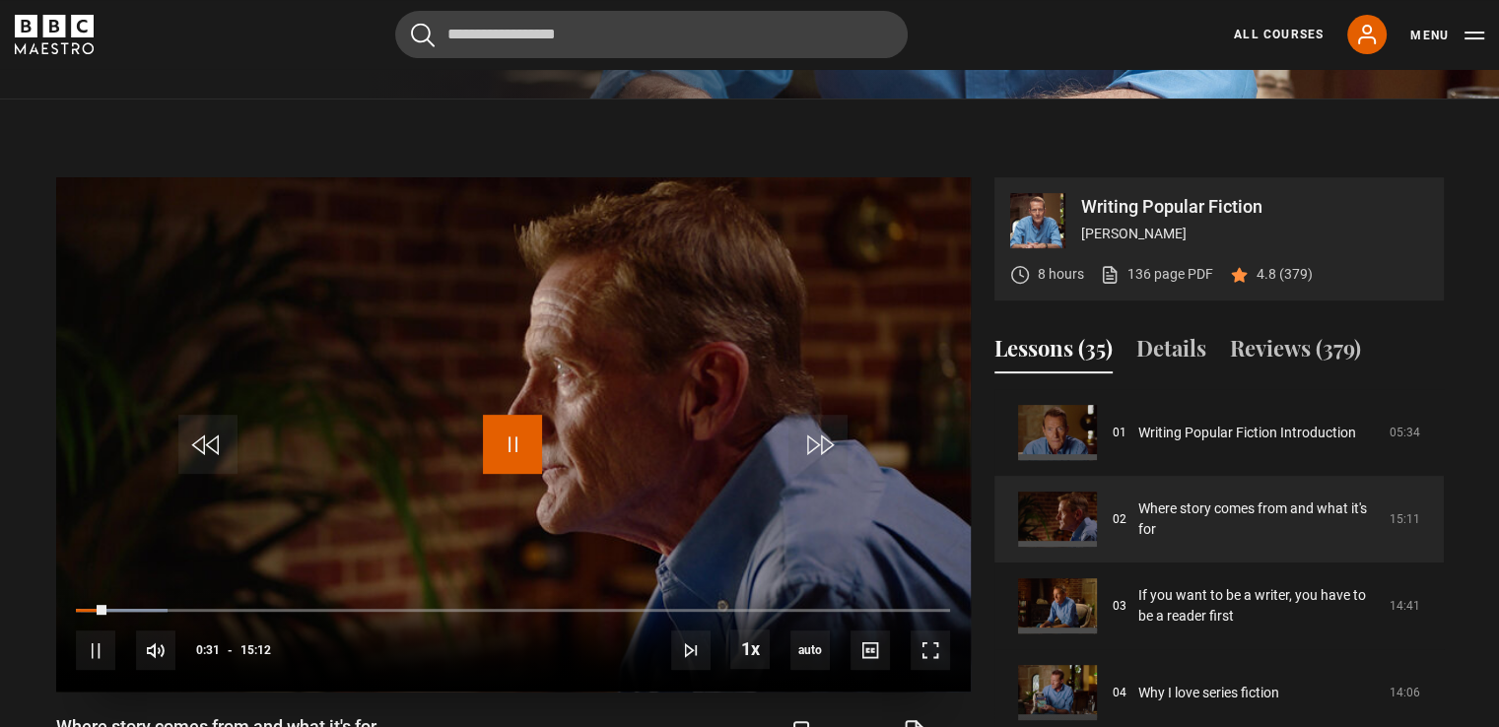
click at [524, 433] on span "Video Player" at bounding box center [512, 444] width 59 height 59
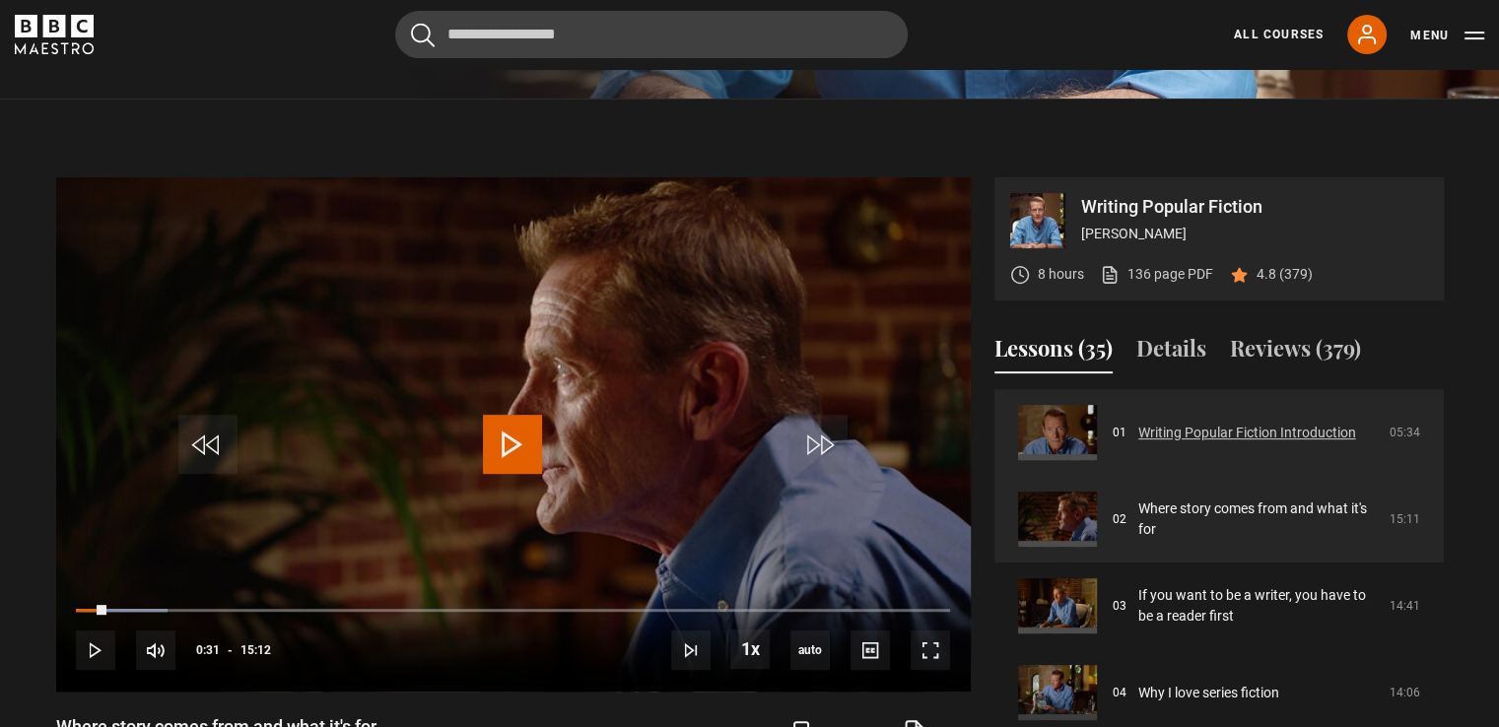
click at [1190, 427] on link "Writing Popular Fiction Introduction" at bounding box center [1247, 433] width 218 height 21
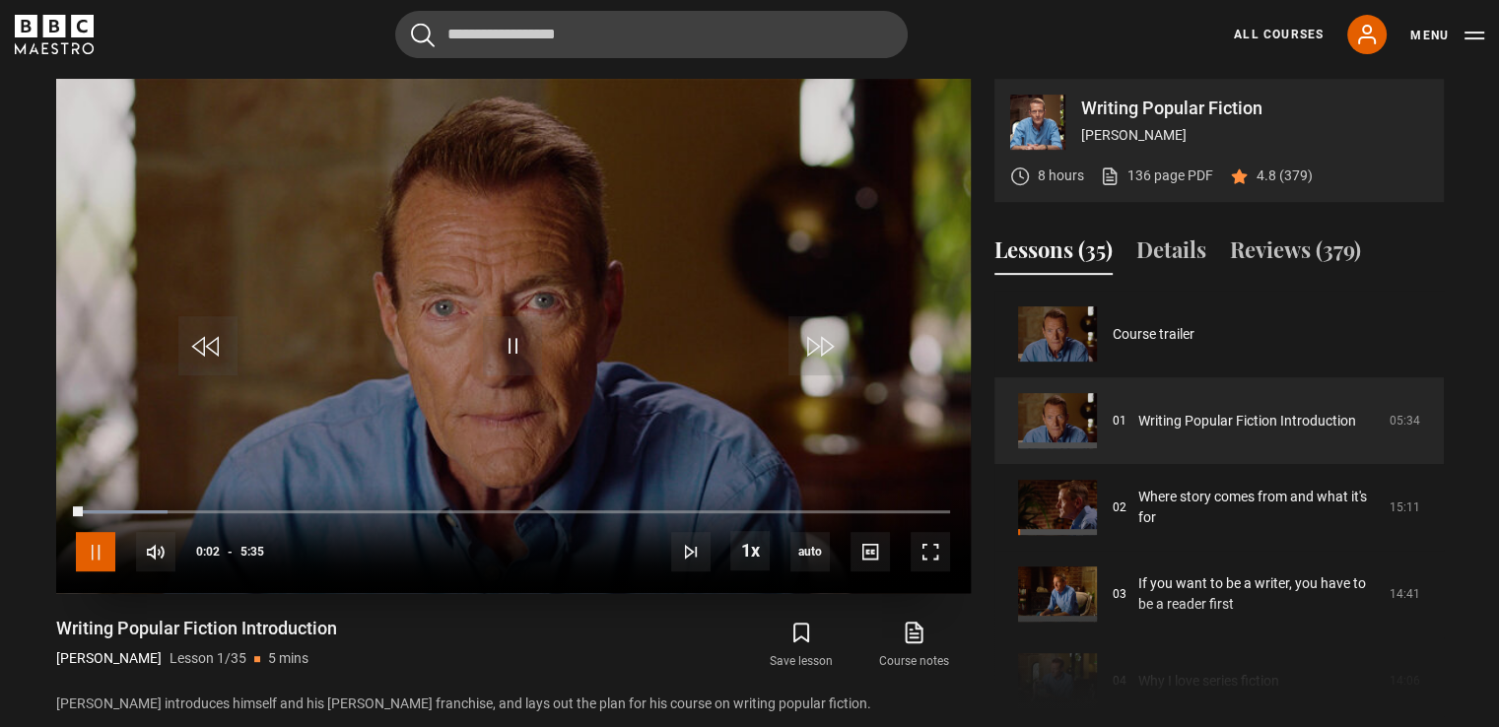
click at [99, 560] on span "Video Player" at bounding box center [95, 551] width 39 height 39
click at [933, 555] on span "Video Player" at bounding box center [929, 551] width 39 height 39
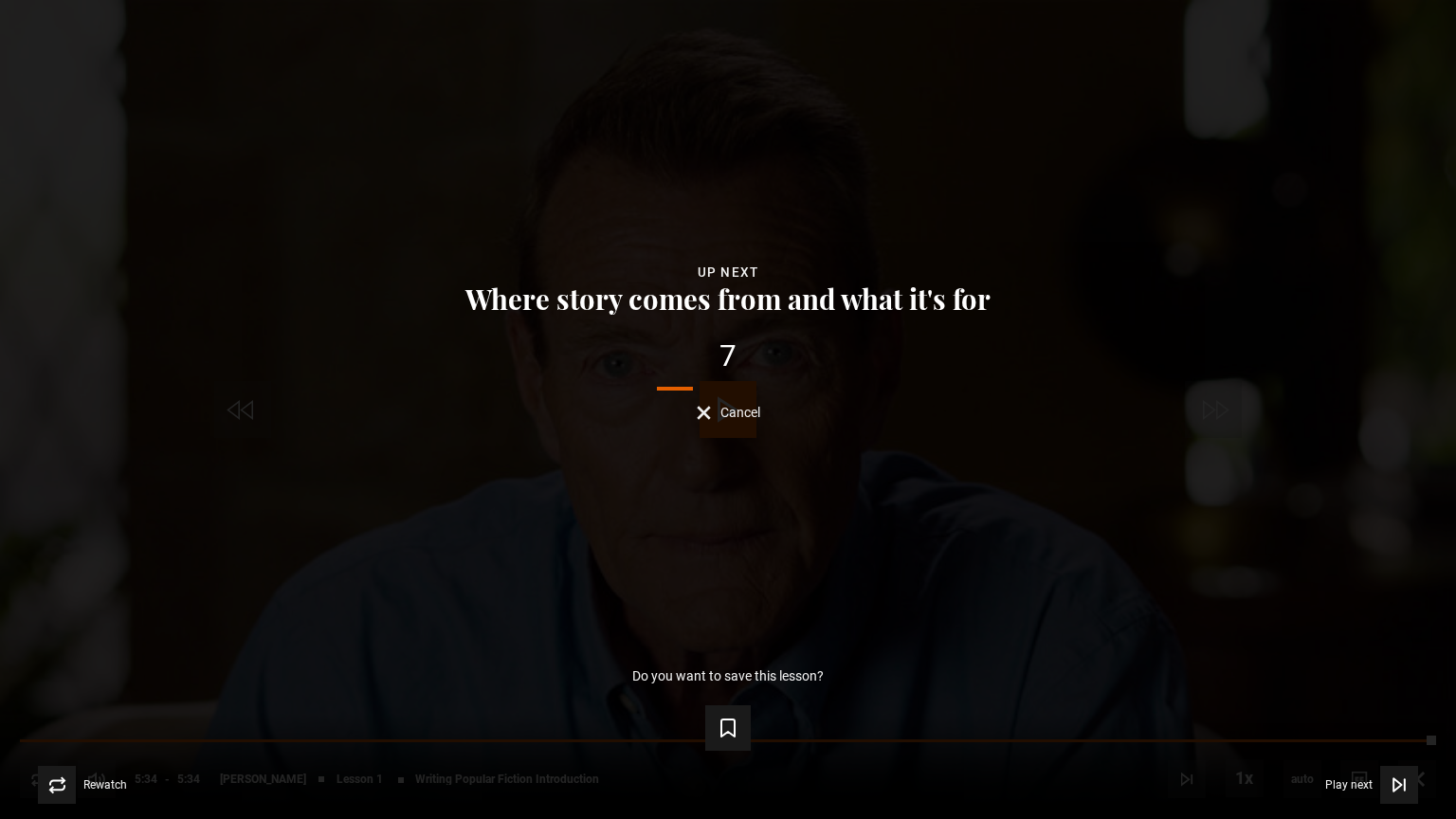
click at [739, 410] on span "Cancel" at bounding box center [740, 413] width 39 height 13
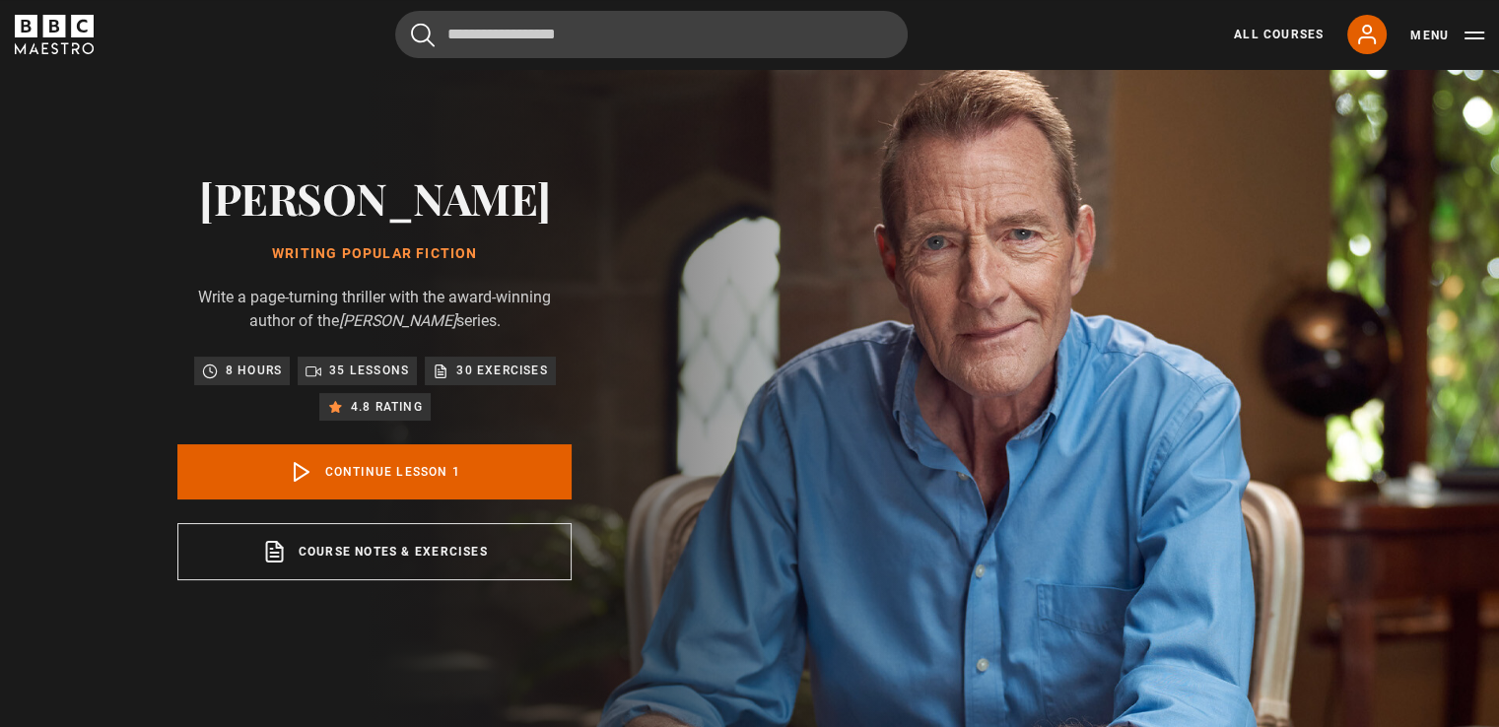
scroll to position [4, 0]
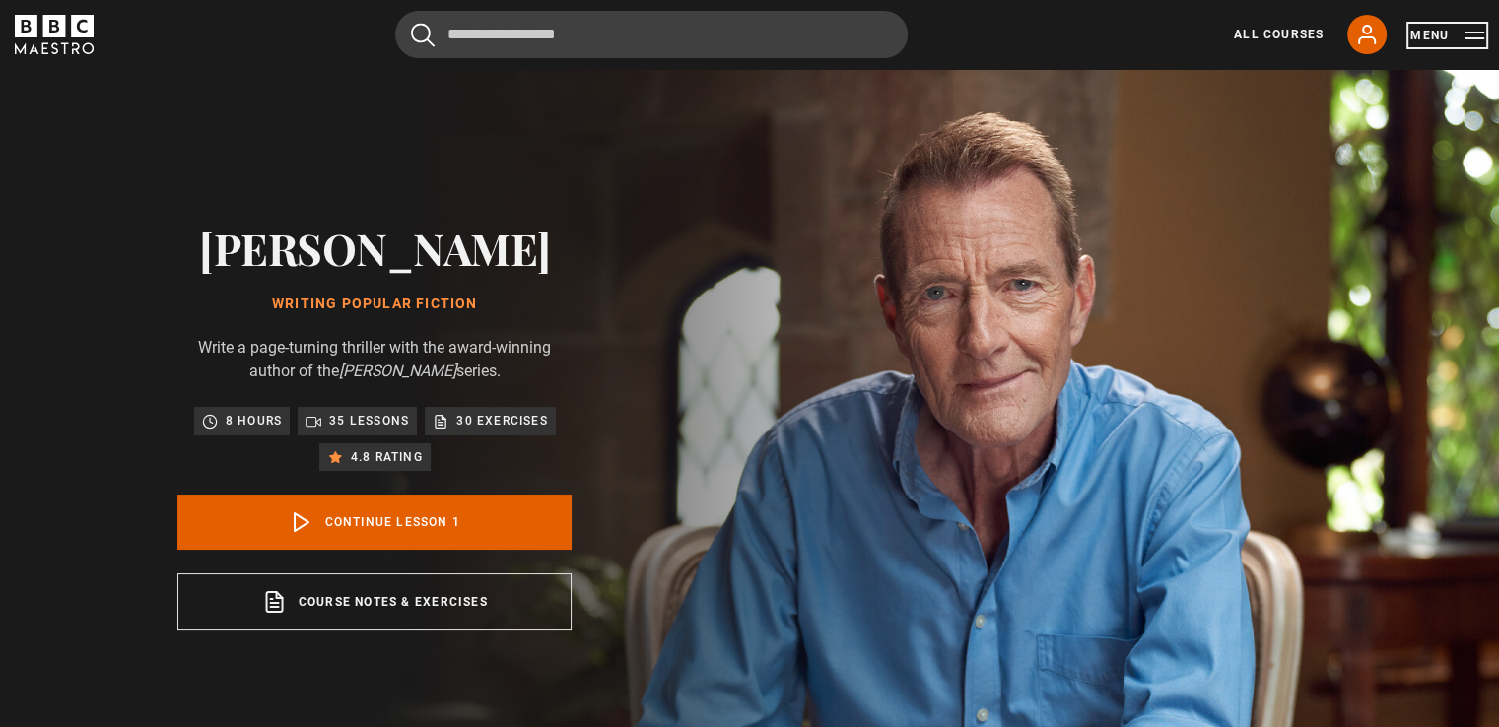
click at [1415, 33] on button "Menu" at bounding box center [1447, 36] width 74 height 20
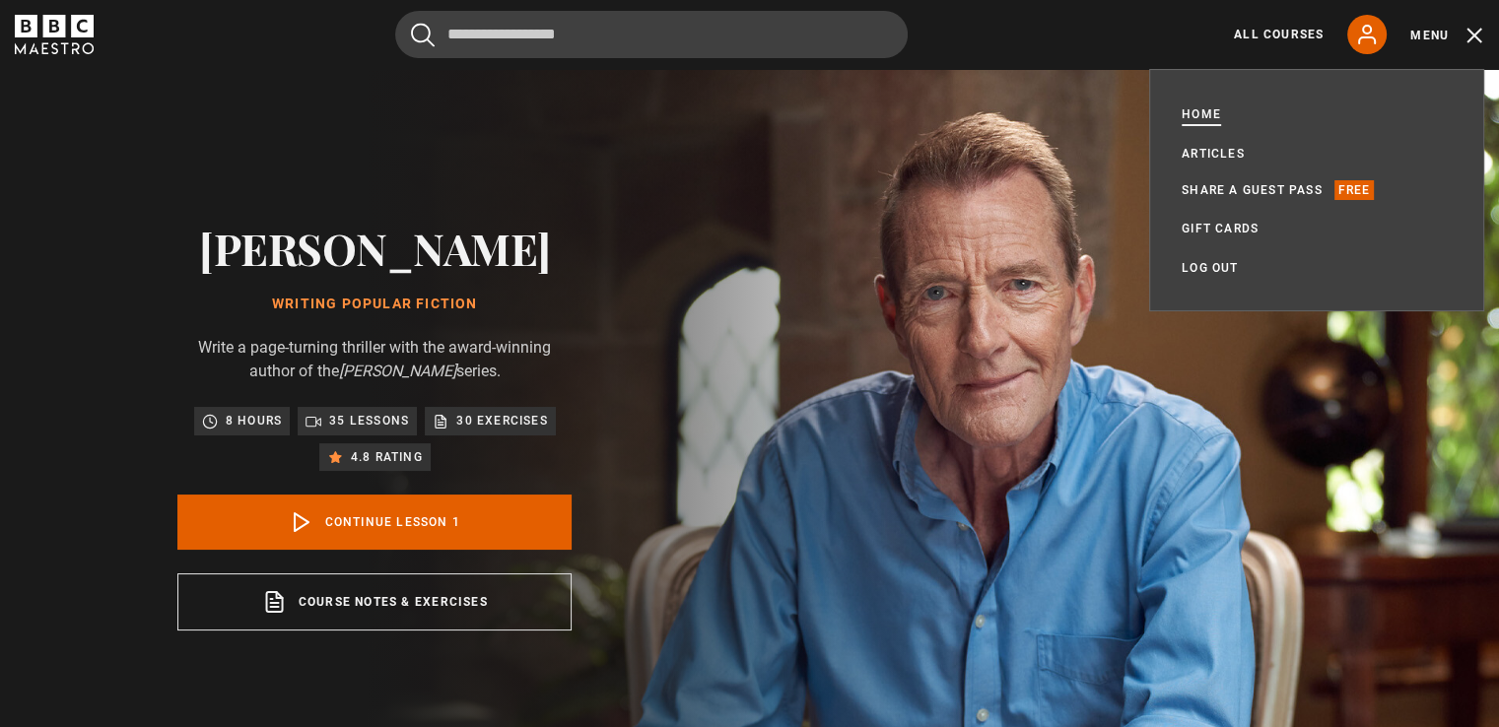
click at [1212, 112] on link "Home" at bounding box center [1200, 114] width 39 height 20
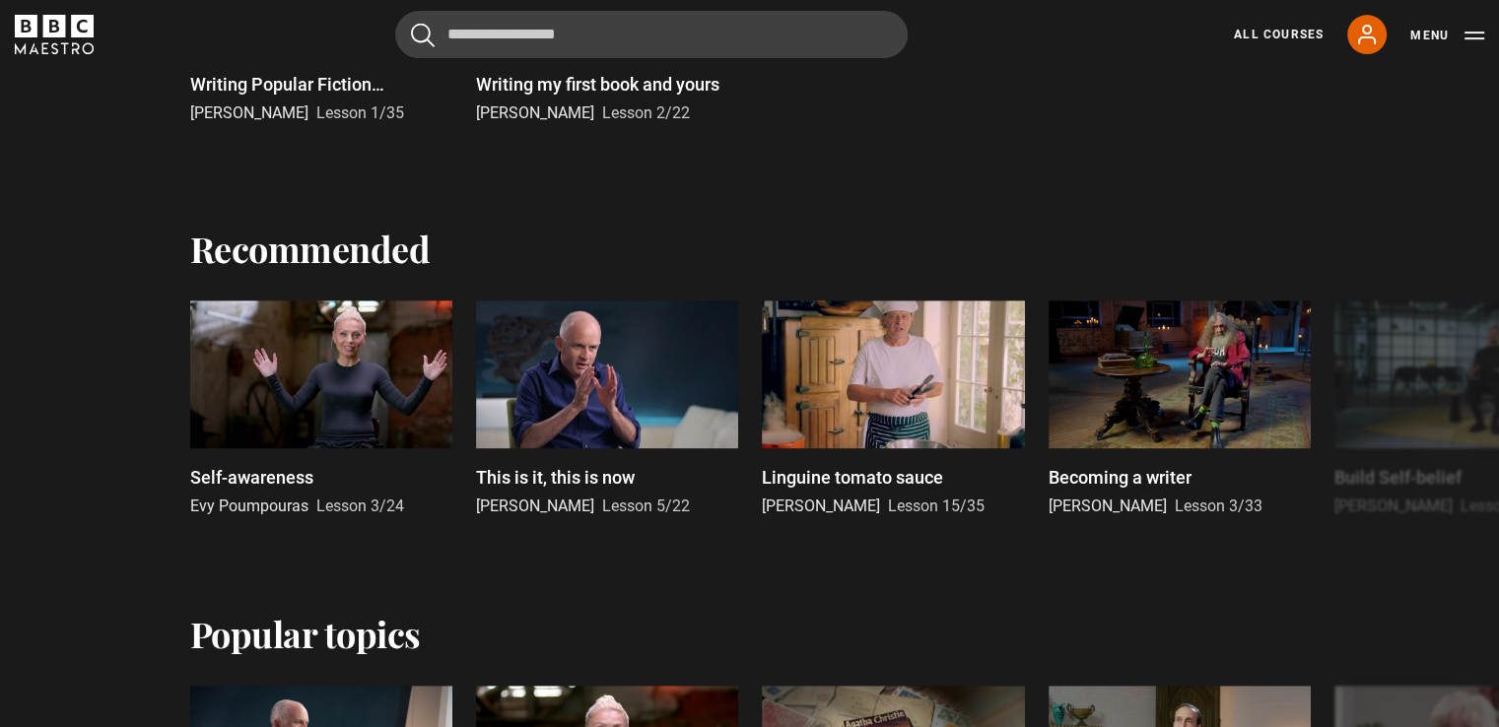
scroll to position [985, 0]
